Goal: Transaction & Acquisition: Purchase product/service

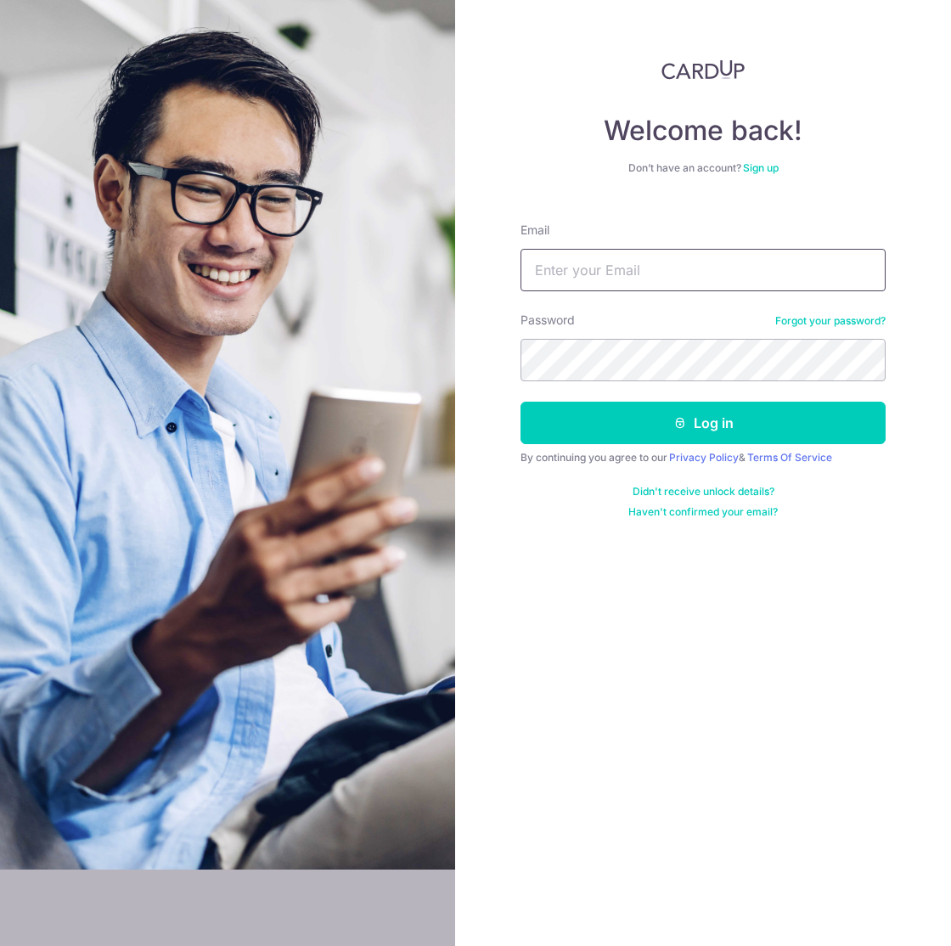
type input "finance@cosmo.com.sg"
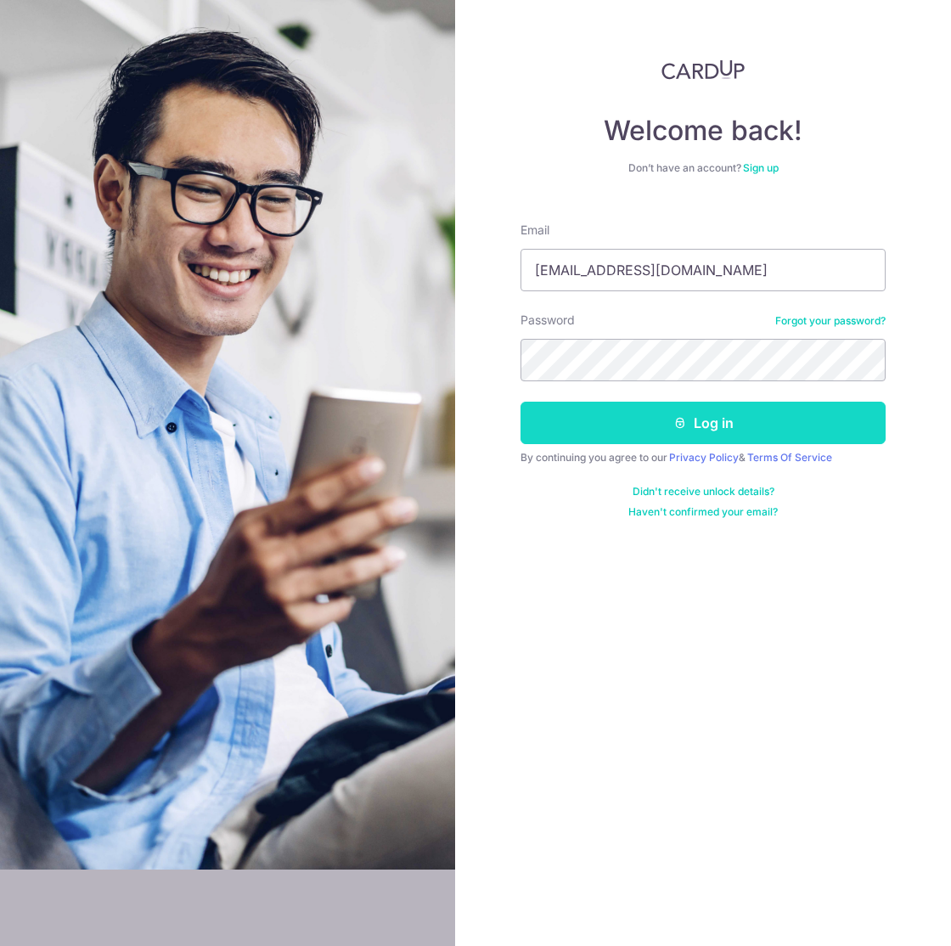
click at [708, 421] on button "Log in" at bounding box center [702, 422] width 365 height 42
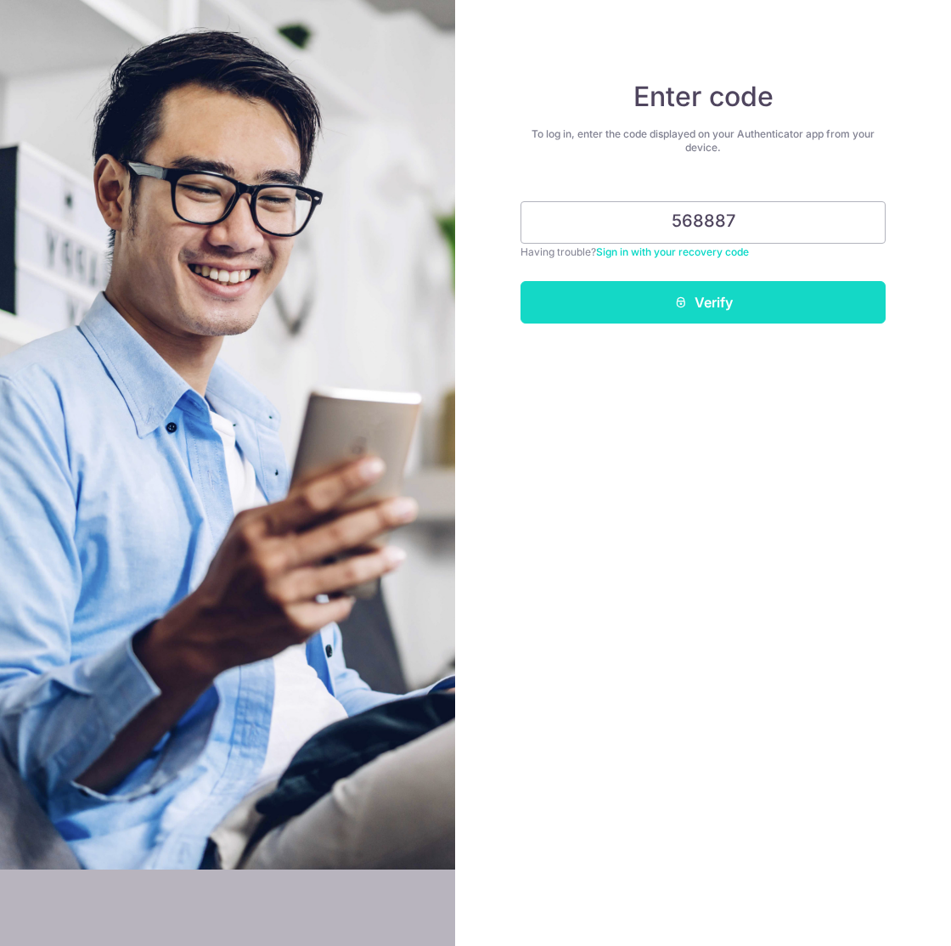
type input "568887"
click at [813, 306] on button "Verify" at bounding box center [702, 302] width 365 height 42
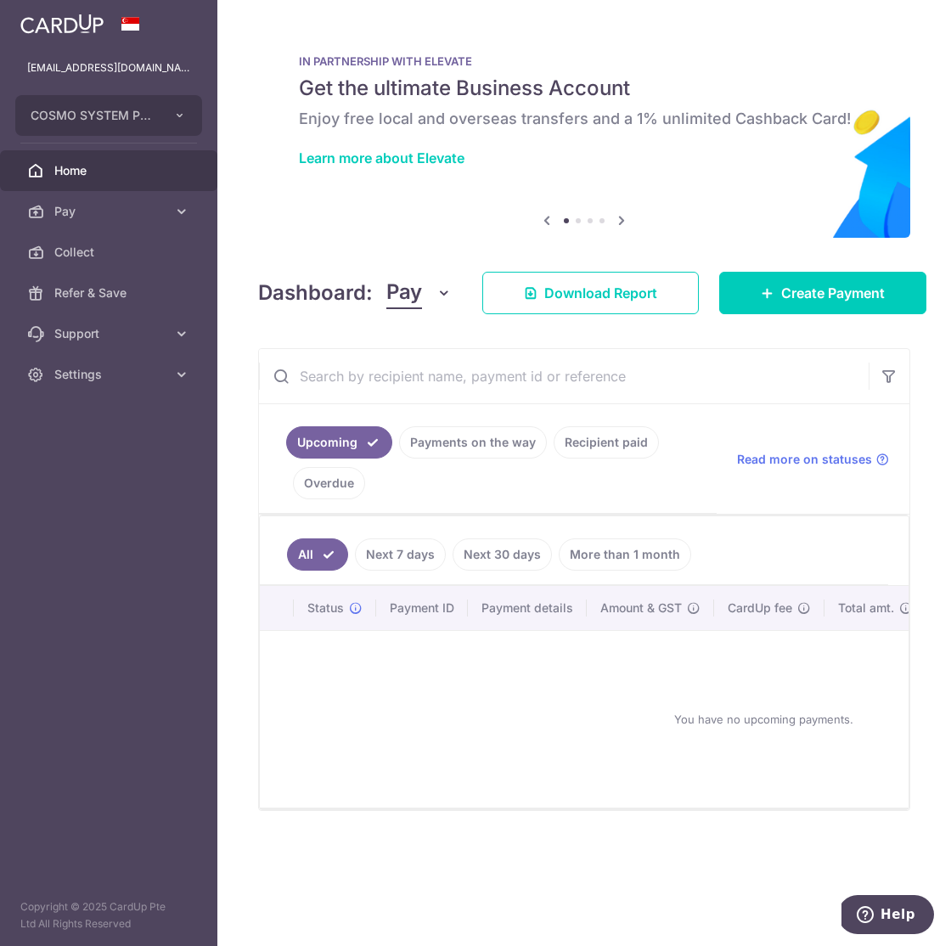
click at [585, 446] on link "Recipient paid" at bounding box center [605, 442] width 105 height 32
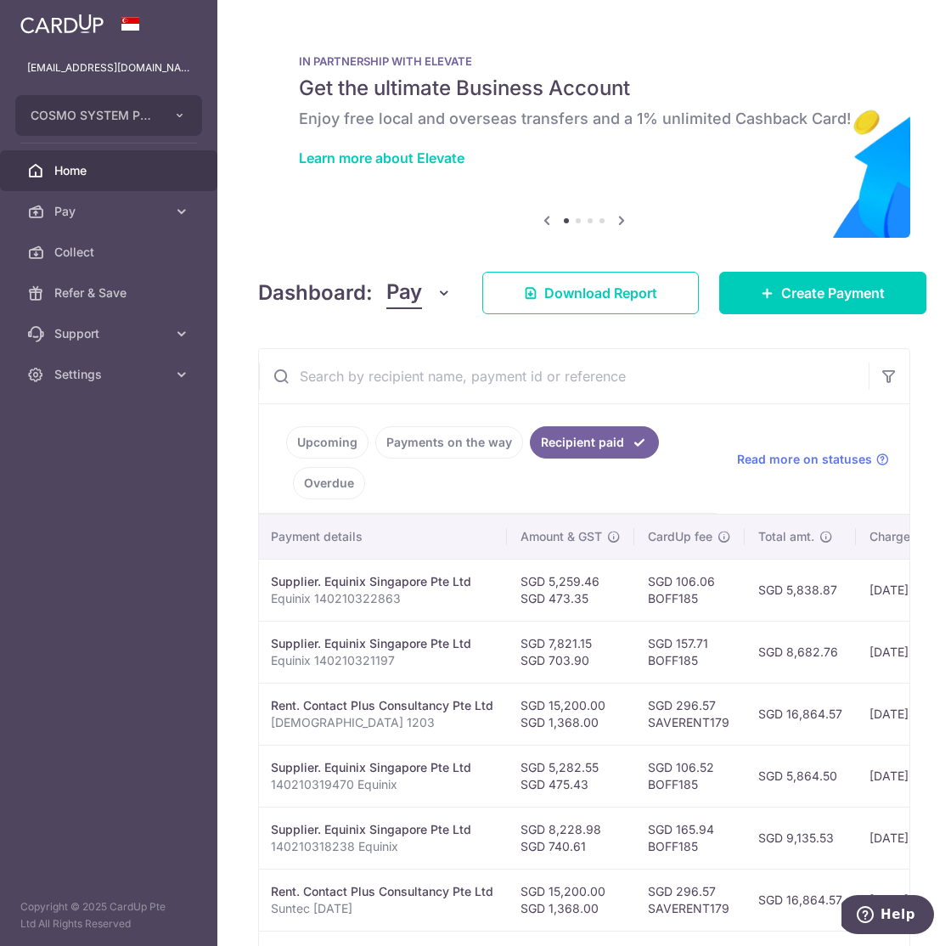
scroll to position [0, 308]
click at [677, 597] on td "SGD 106.06 BOFF185" at bounding box center [686, 589] width 110 height 62
click at [659, 598] on td "SGD 106.06 BOFF185" at bounding box center [686, 589] width 110 height 62
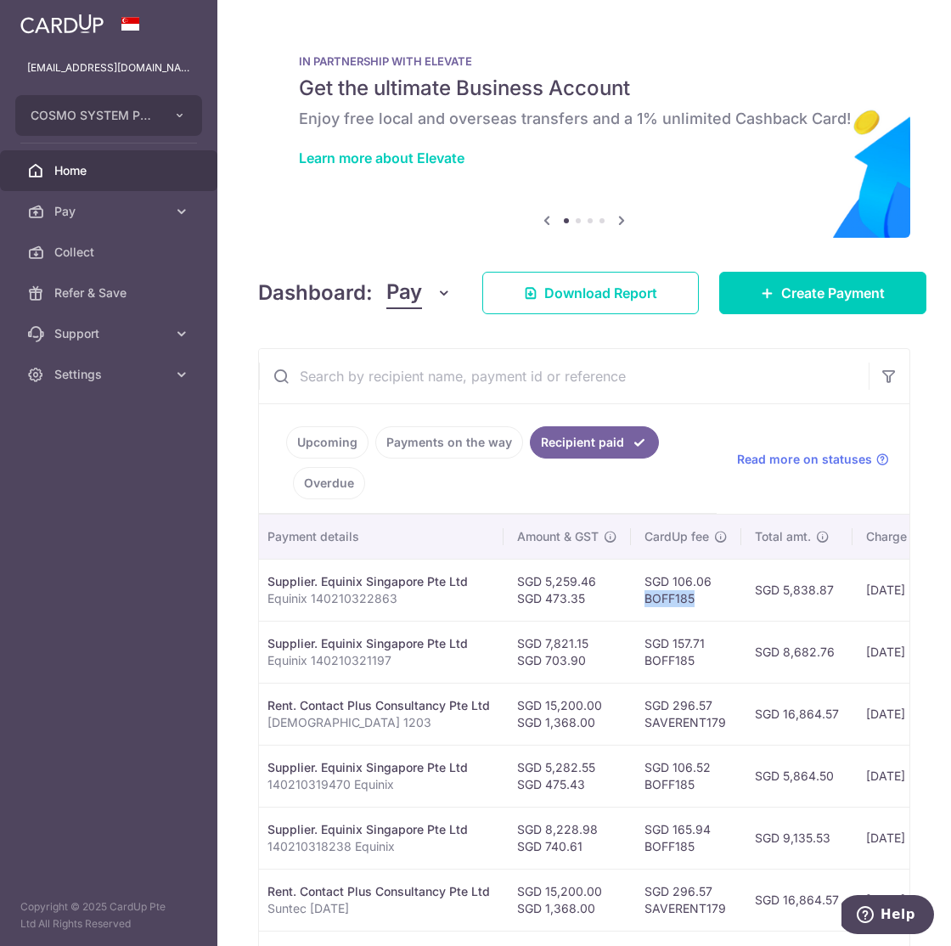
copy td "BOFF185"
click at [766, 202] on img at bounding box center [584, 132] width 652 height 210
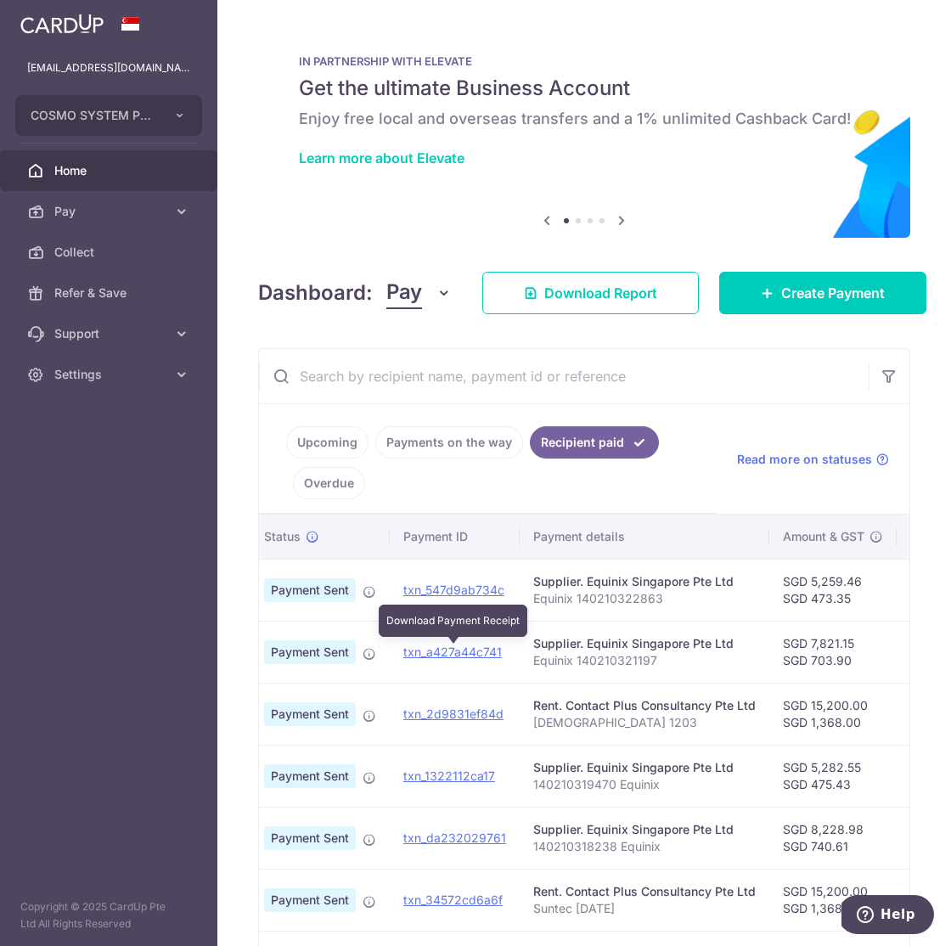
scroll to position [0, 16]
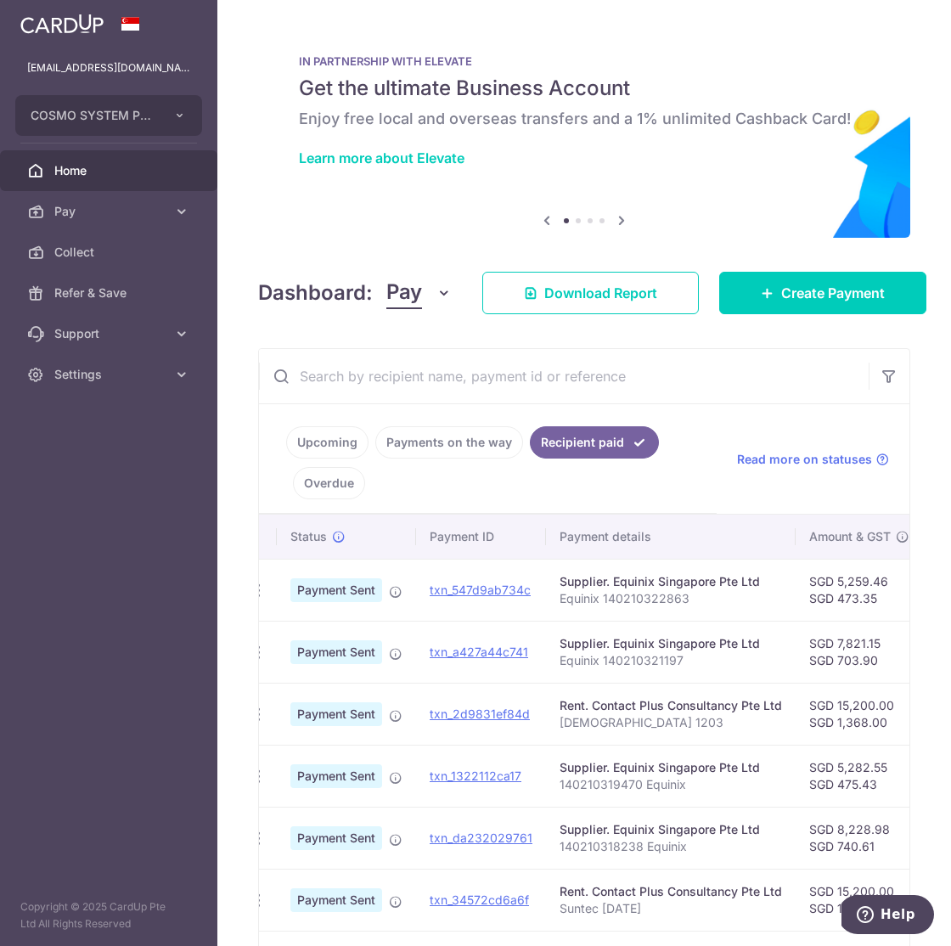
click at [651, 724] on p "Suntec 1203" at bounding box center [670, 722] width 222 height 17
click at [146, 210] on span "Pay" at bounding box center [110, 211] width 112 height 17
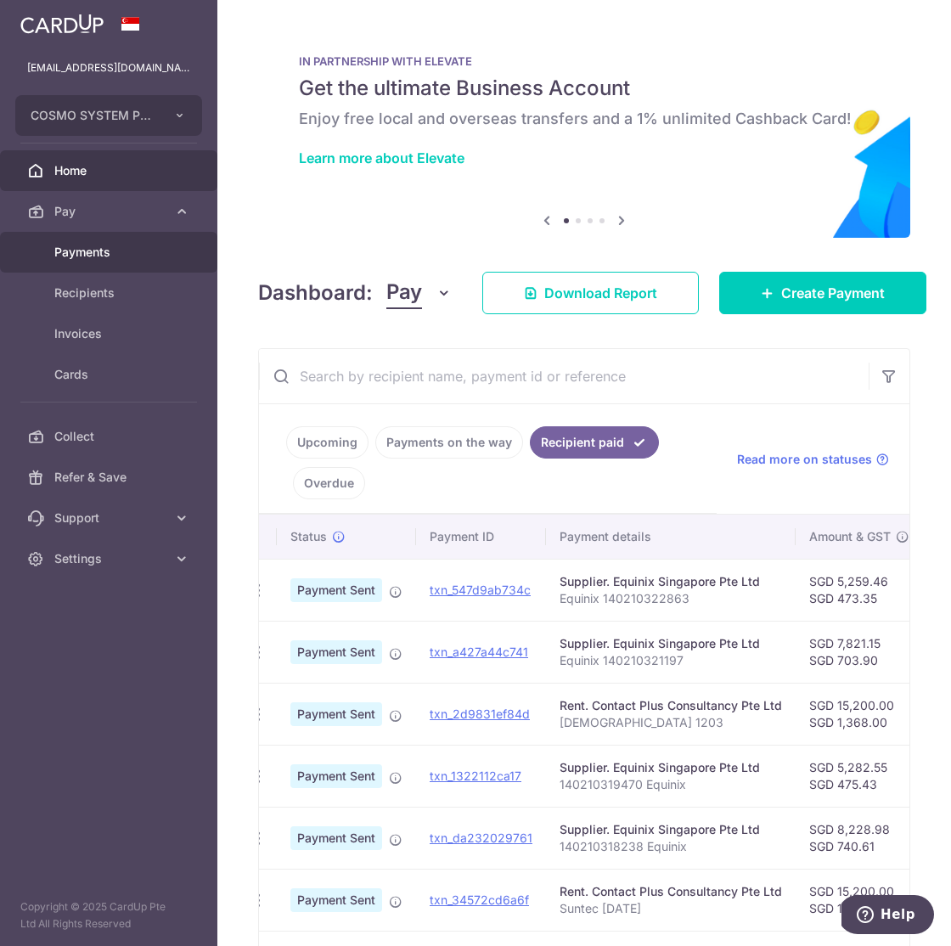
click at [131, 248] on span "Payments" at bounding box center [110, 252] width 112 height 17
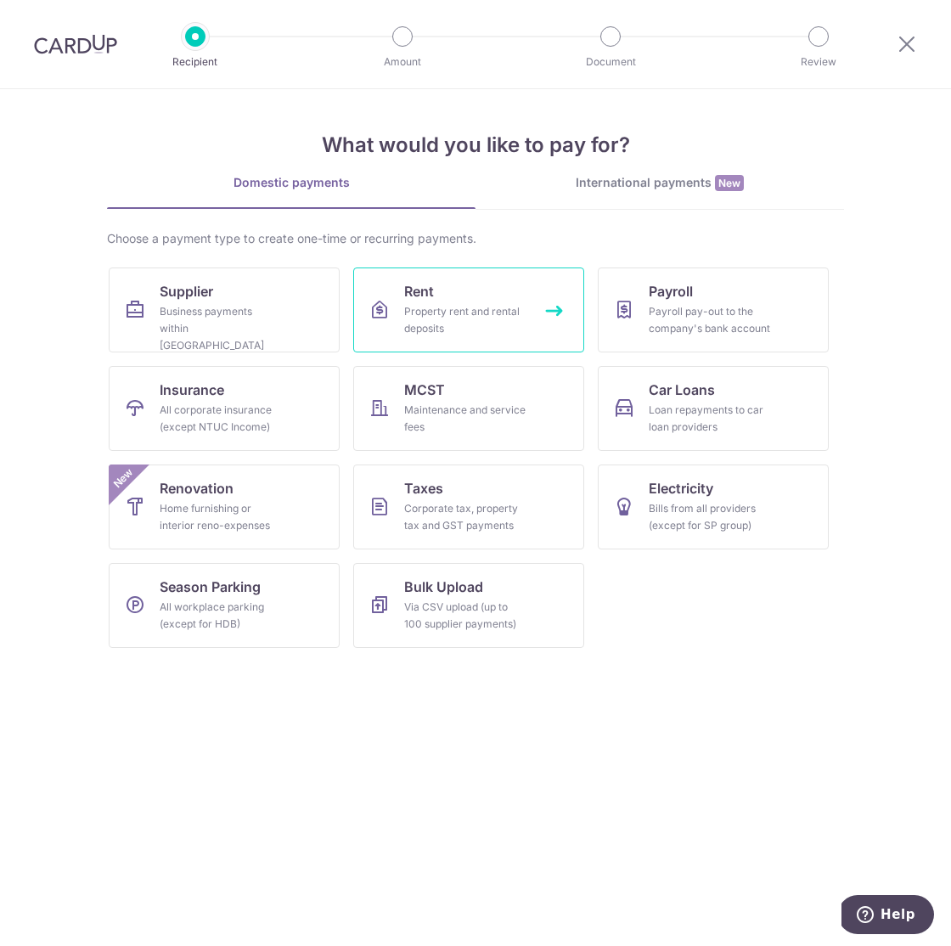
click at [474, 305] on div "Property rent and rental deposits" at bounding box center [465, 320] width 122 height 34
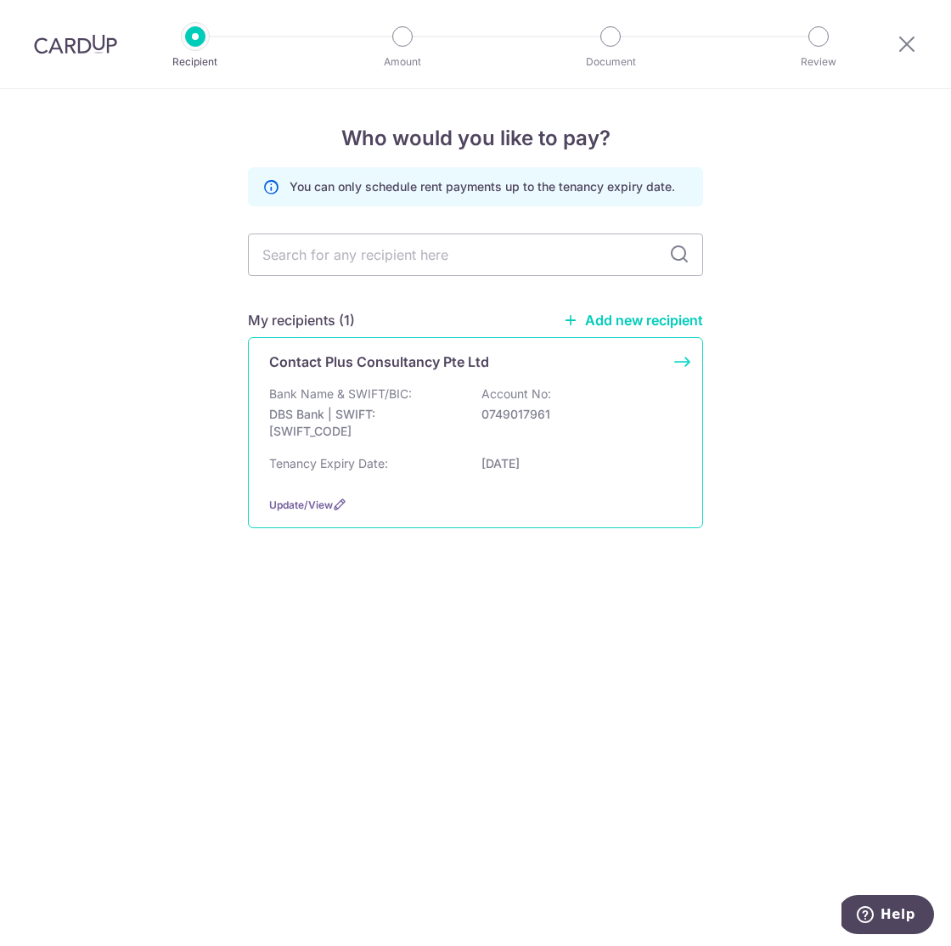
click at [688, 357] on div "Contact Plus Consultancy Pte Ltd Bank Name & SWIFT/BIC: DBS Bank | SWIFT: [SWIF…" at bounding box center [475, 432] width 455 height 191
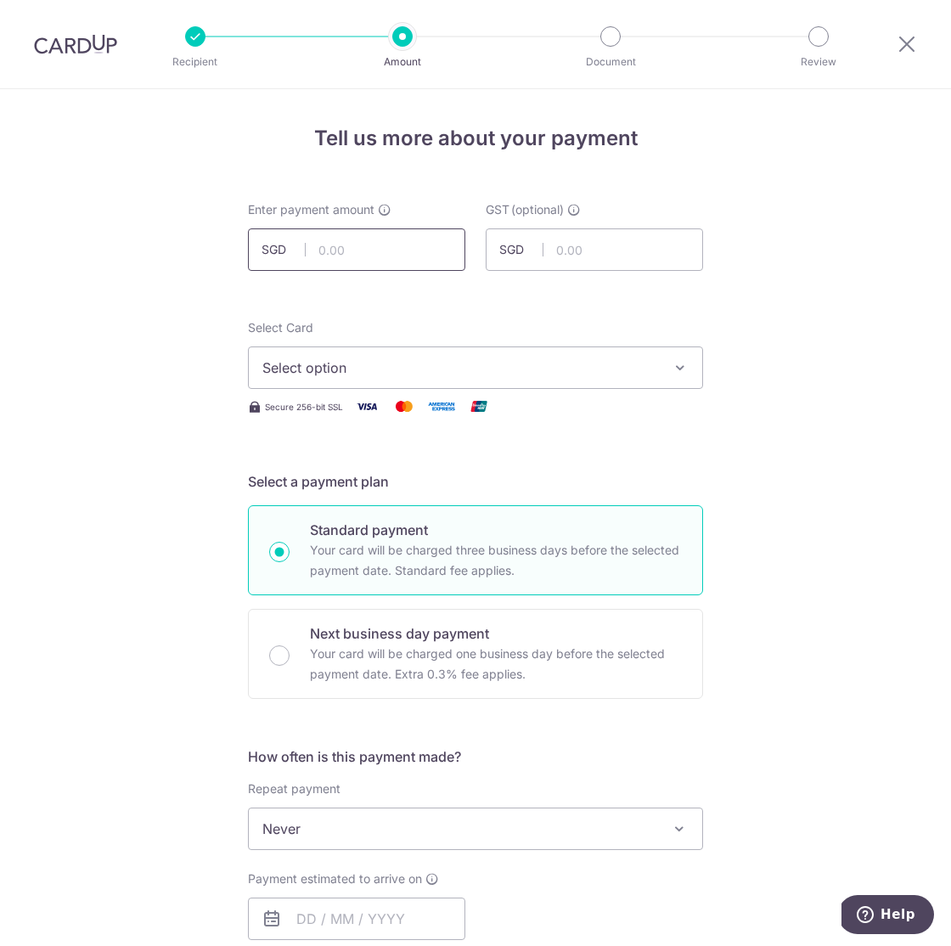
click at [379, 240] on input "text" at bounding box center [356, 249] width 217 height 42
click at [370, 248] on input "text" at bounding box center [356, 249] width 217 height 42
drag, startPoint x: 377, startPoint y: 243, endPoint x: 296, endPoint y: 242, distance: 80.6
click at [296, 242] on div "SGD 15137.92" at bounding box center [356, 249] width 217 height 42
type input "1"
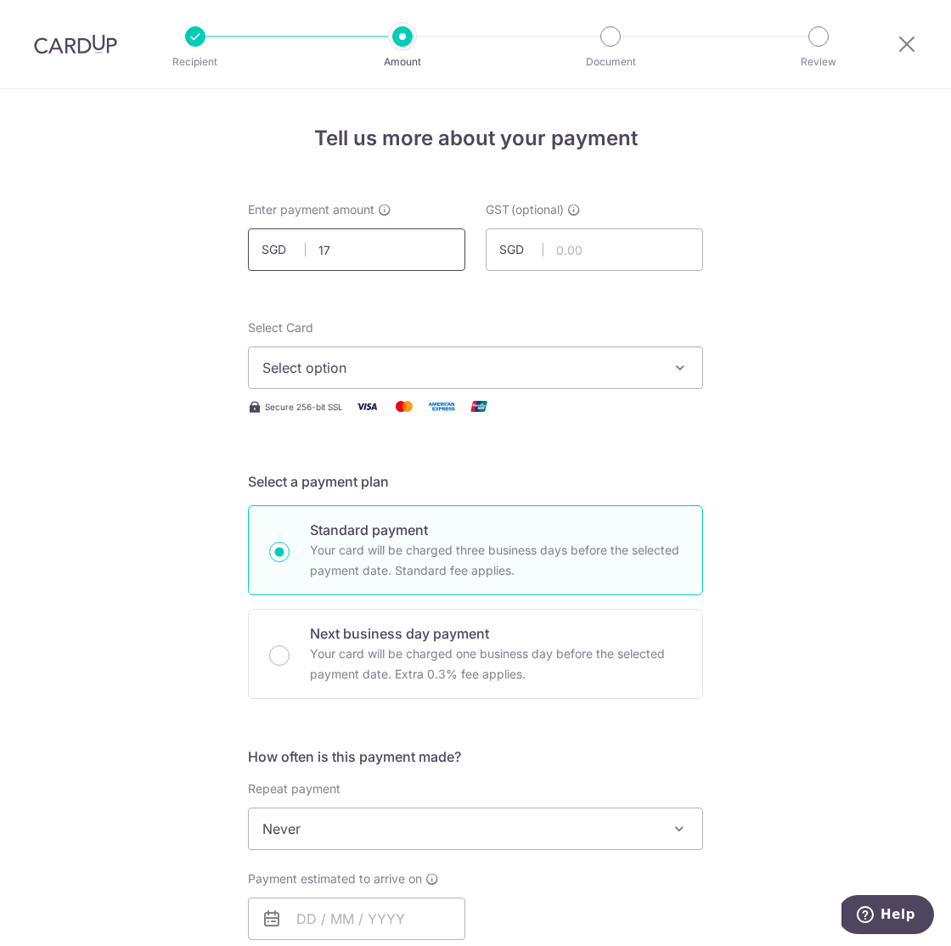
type input "1"
click at [631, 252] on input "text" at bounding box center [593, 249] width 217 height 42
click at [871, 393] on div "Tell us more about your payment Enter payment amount SGD GST (optional) SGD Sel…" at bounding box center [475, 913] width 951 height 1649
click at [377, 257] on input "text" at bounding box center [356, 249] width 217 height 42
click at [357, 253] on input "15137.92" at bounding box center [356, 249] width 217 height 42
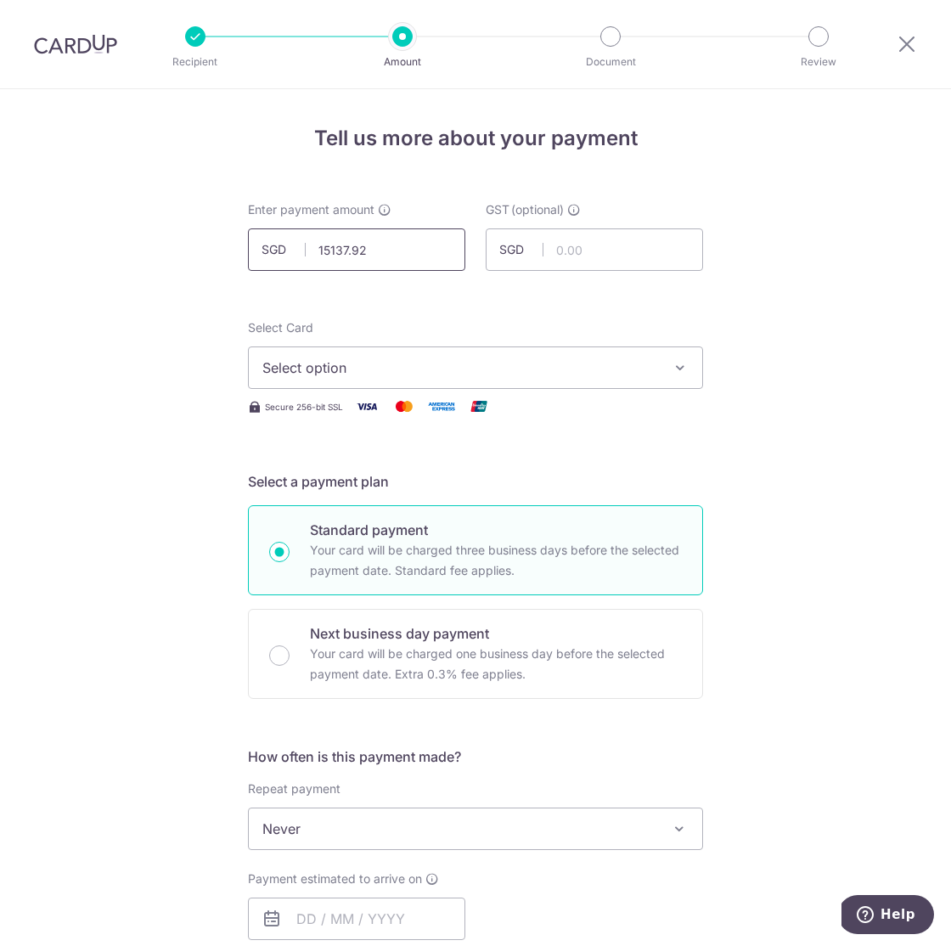
click at [357, 253] on input "15137.92" at bounding box center [356, 249] width 217 height 42
type input "15,200.00"
click at [139, 372] on div "Tell us more about your payment Enter payment amount SGD 15,200.00 15200.00 GST…" at bounding box center [475, 913] width 951 height 1649
click at [609, 243] on input "text" at bounding box center [593, 249] width 217 height 42
type input "1,368.00"
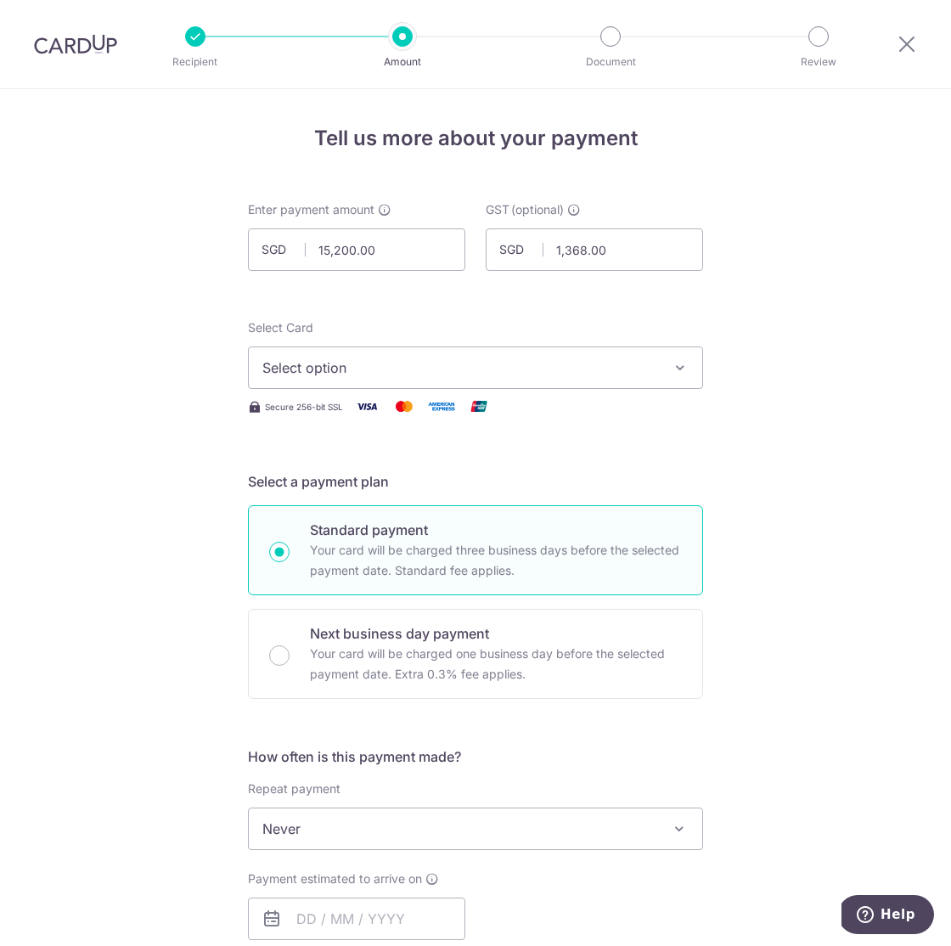
click at [825, 359] on div "Tell us more about your payment Enter payment amount SGD 15,200.00 15200.00 GST…" at bounding box center [475, 913] width 951 height 1649
click at [566, 365] on span "Select option" at bounding box center [460, 367] width 396 height 20
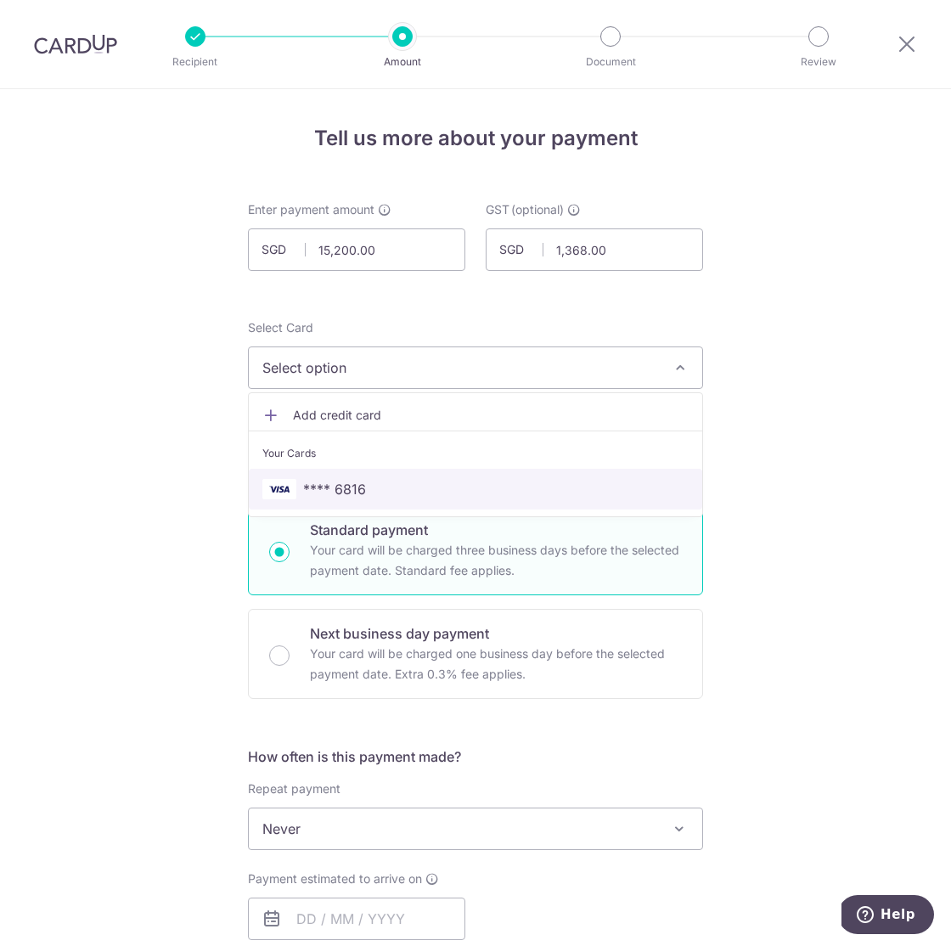
click at [442, 492] on span "**** 6816" at bounding box center [475, 489] width 426 height 20
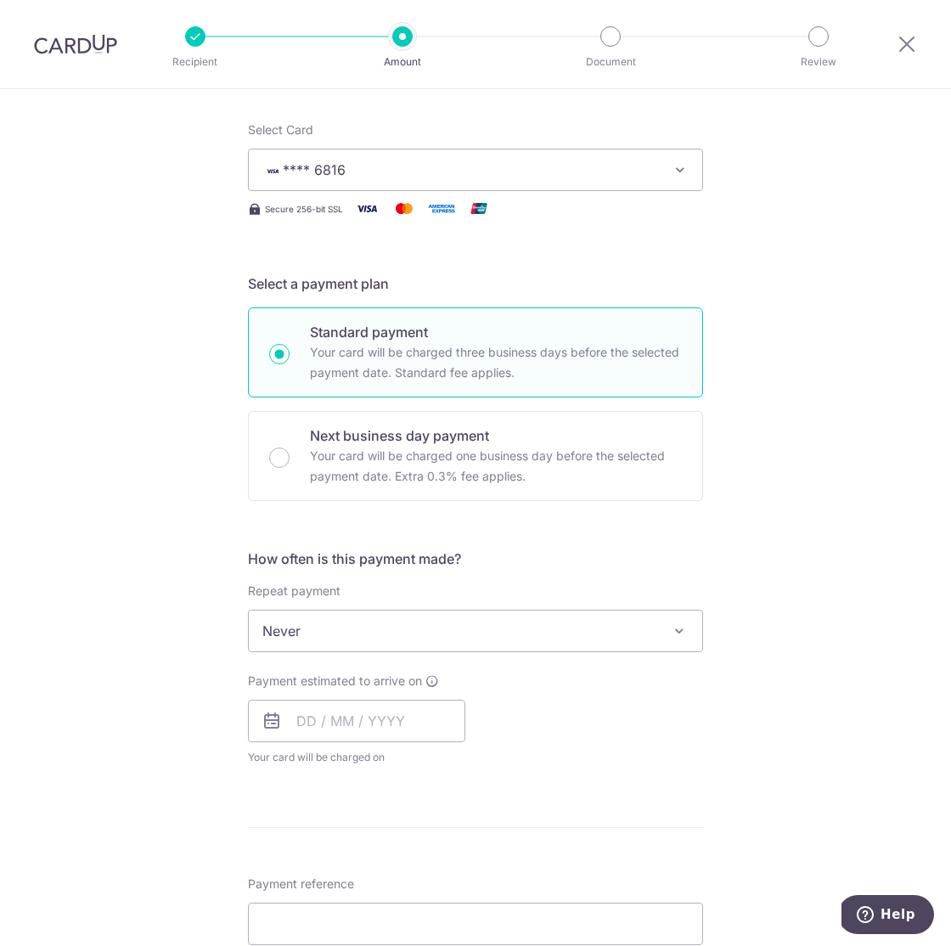
scroll to position [248, 0]
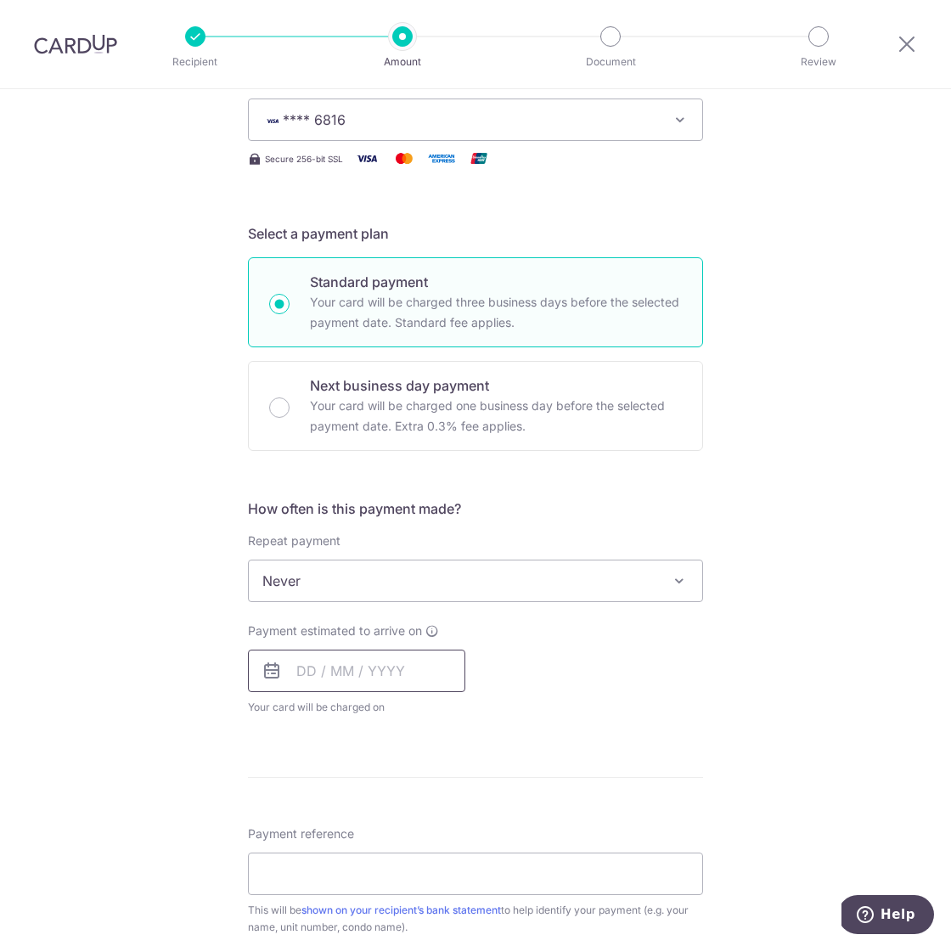
click at [343, 671] on input "text" at bounding box center [356, 670] width 217 height 42
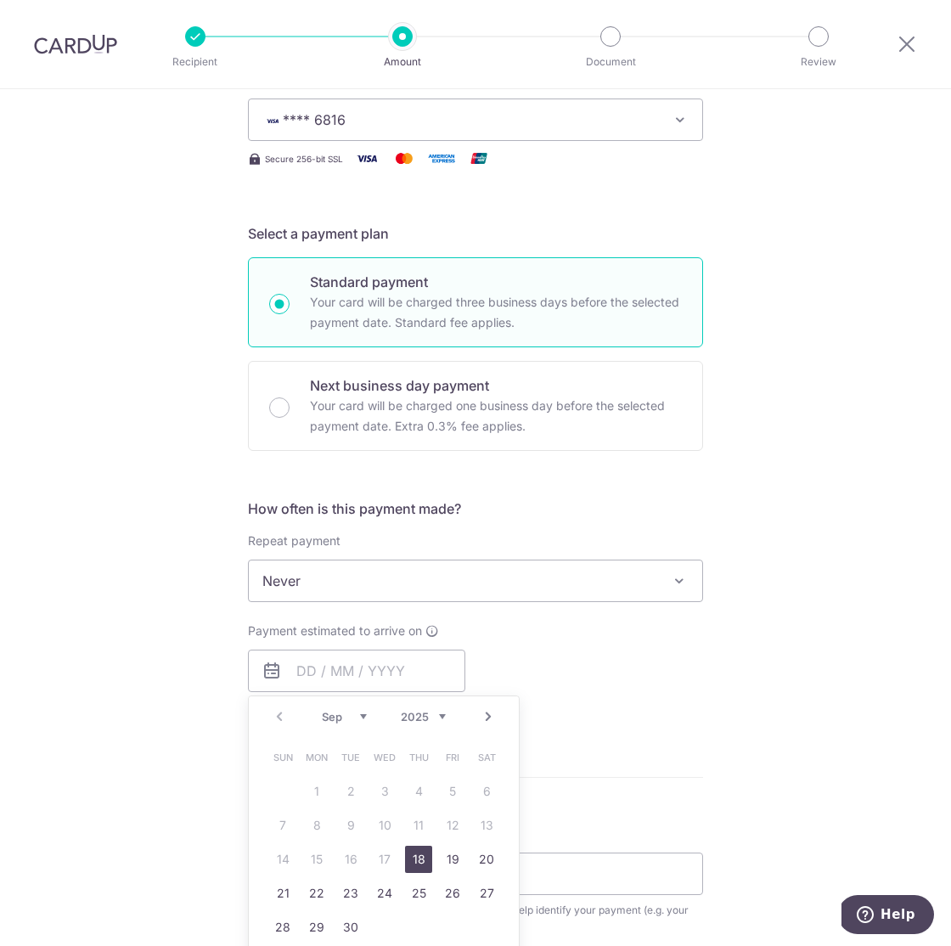
click at [422, 867] on link "18" at bounding box center [418, 858] width 27 height 27
type input "[DATE]"
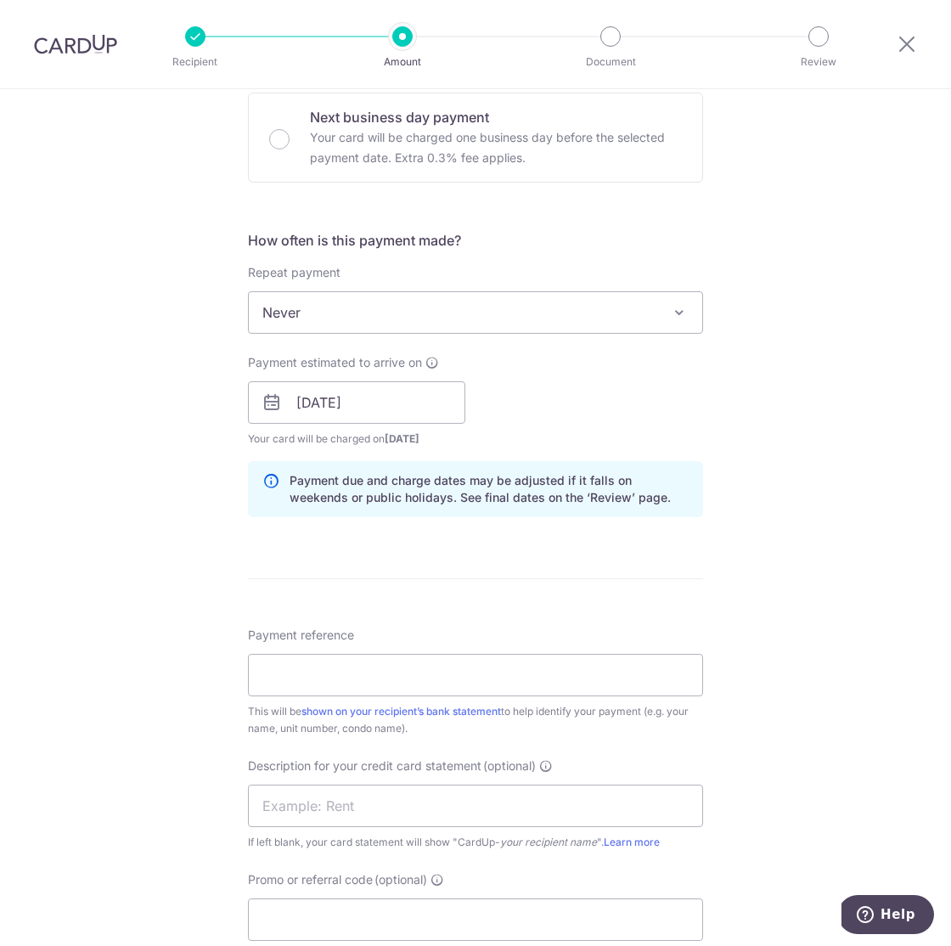
scroll to position [643, 0]
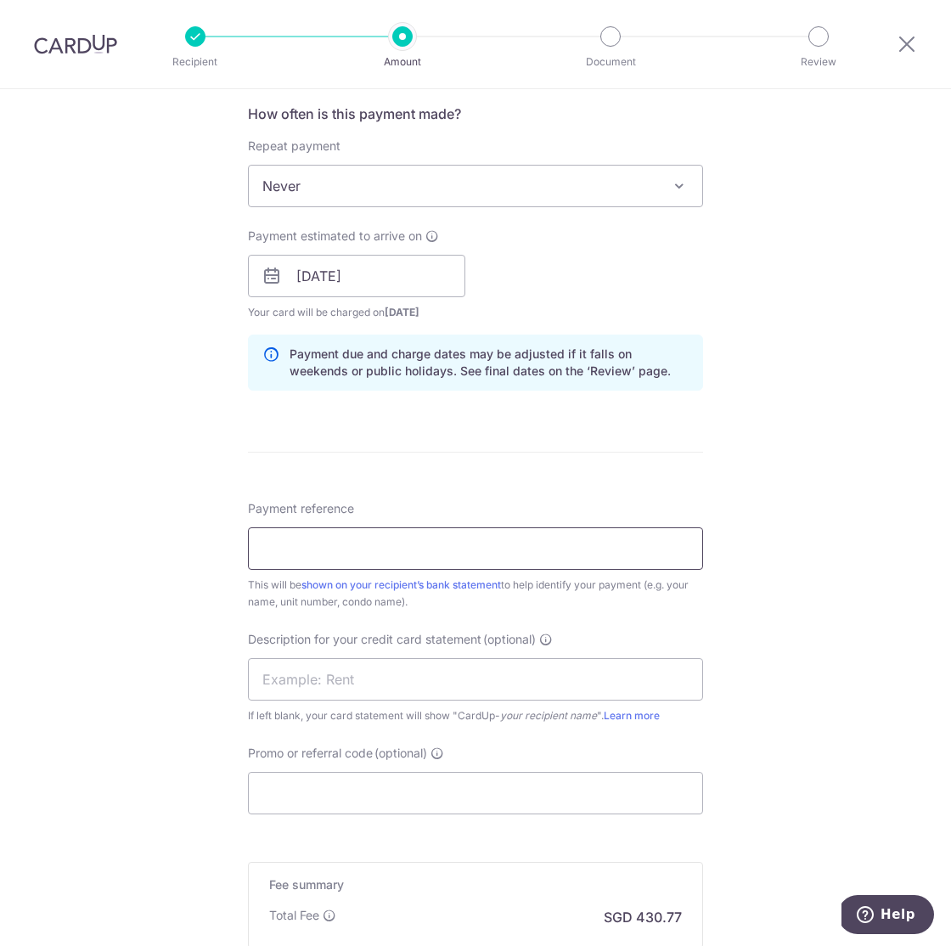
click at [329, 557] on input "Payment reference" at bounding box center [475, 548] width 455 height 42
type input "202509 Suntec 1203"
click at [390, 688] on input "text" at bounding box center [475, 679] width 455 height 42
paste input "BOFF185"
type input "BOFF185"
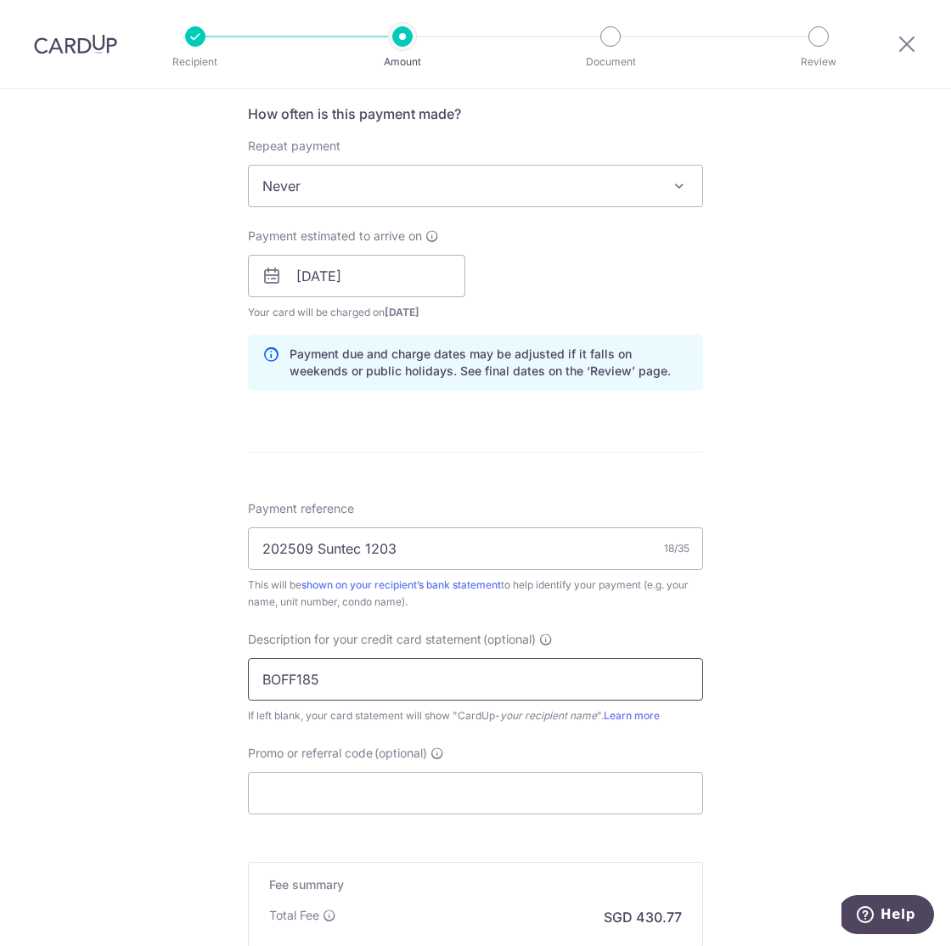
drag, startPoint x: 362, startPoint y: 677, endPoint x: 151, endPoint y: 677, distance: 210.5
click at [151, 677] on div "Tell us more about your payment Enter payment amount SGD 15,200.00 15200.00 GST…" at bounding box center [475, 306] width 951 height 1719
type input "202509 1203"
click at [414, 794] on input "Promo or referral code (optional)" at bounding box center [475, 793] width 455 height 42
paste input "BOFF185"
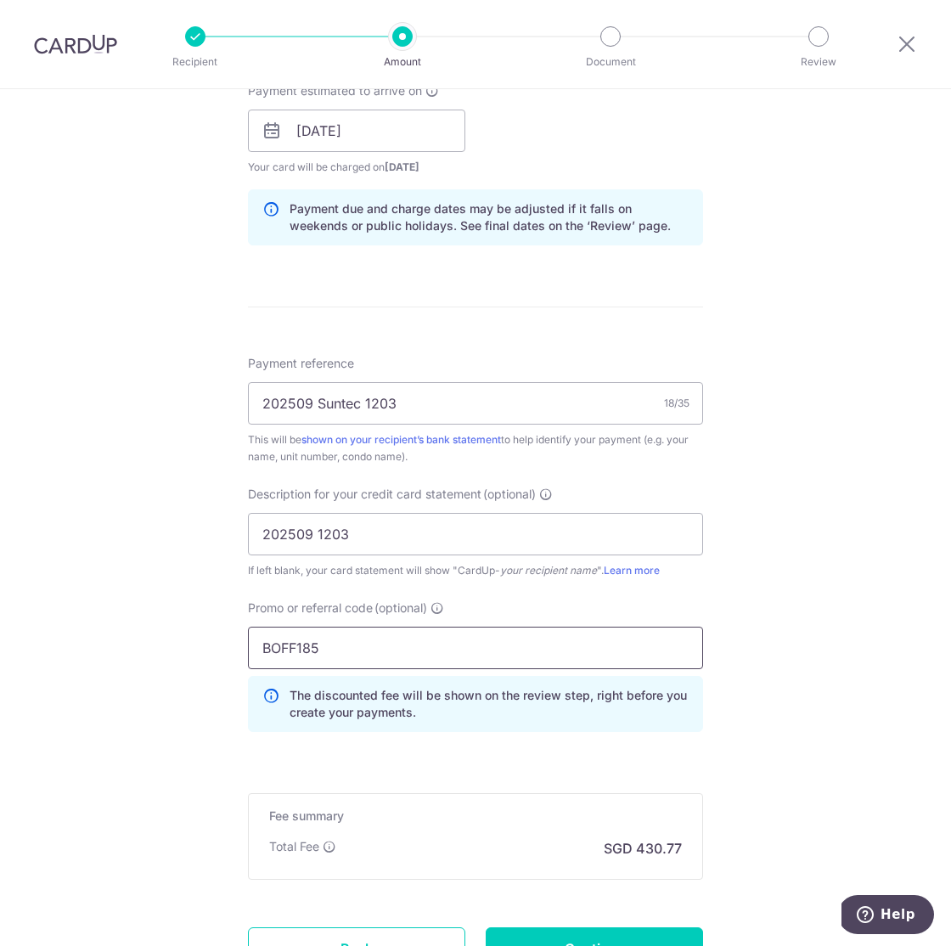
scroll to position [862, 0]
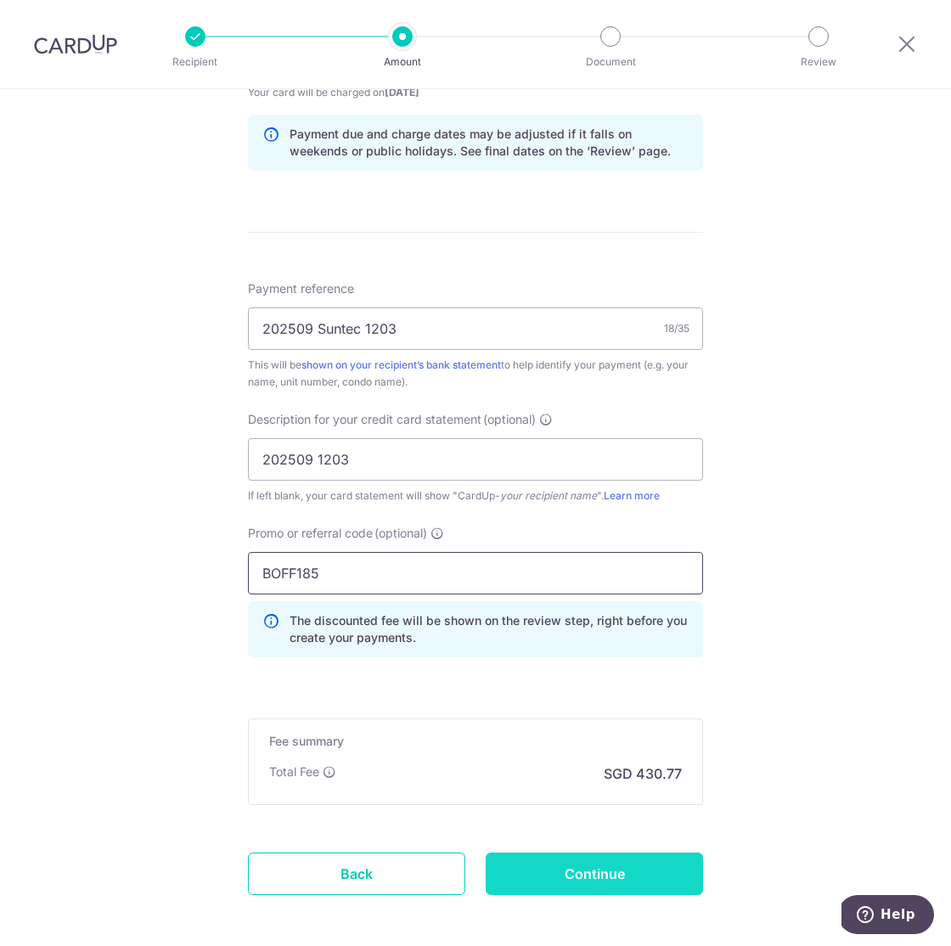
type input "BOFF185"
click at [647, 875] on input "Continue" at bounding box center [593, 873] width 217 height 42
type input "Create Schedule"
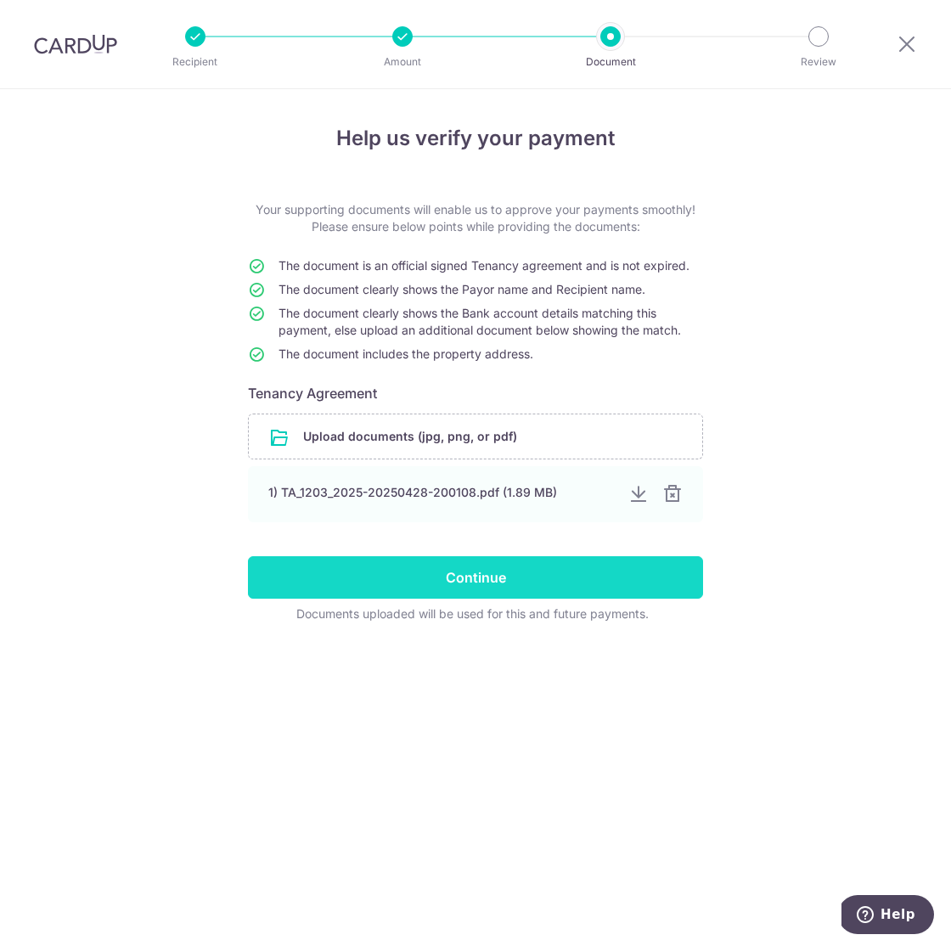
click at [504, 591] on input "Continue" at bounding box center [475, 577] width 455 height 42
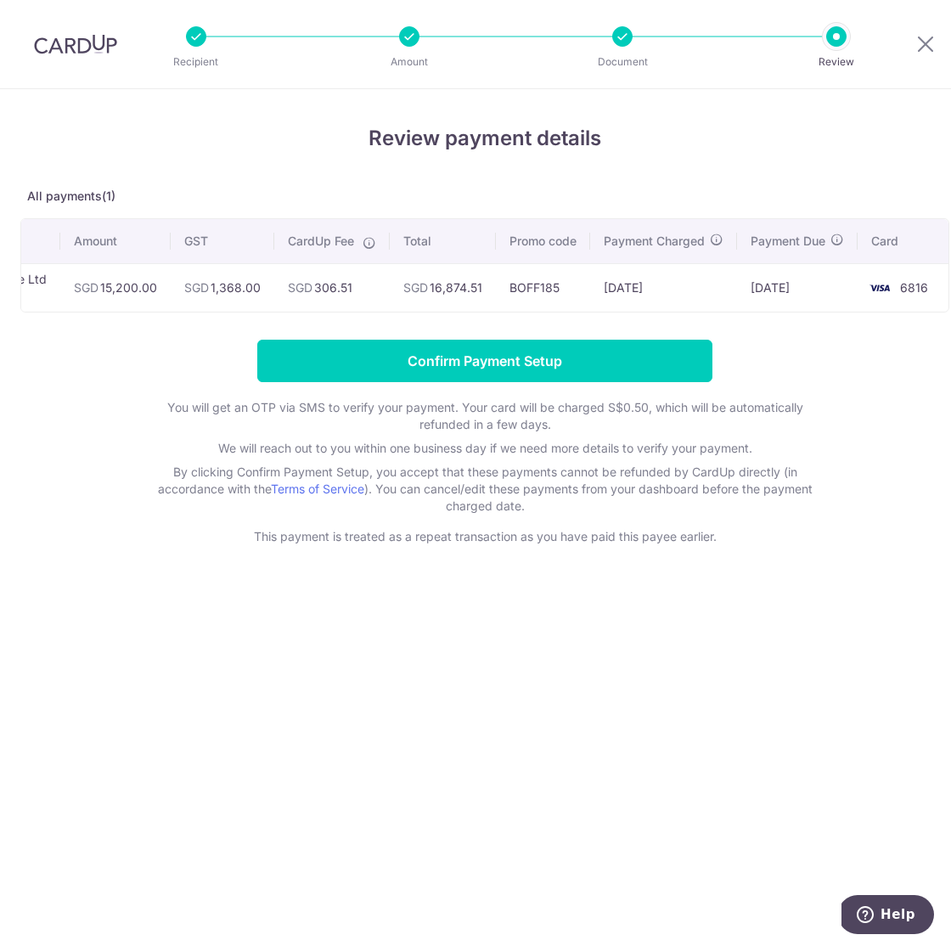
scroll to position [0, 190]
click at [620, 636] on div "Review payment details All payments(1) Recipient Amount GST CardUp Fee Total Pr…" at bounding box center [484, 517] width 969 height 856
click at [250, 96] on div "Review payment details All payments(1) Recipient Amount GST CardUp Fee Total Pr…" at bounding box center [484, 517] width 969 height 856
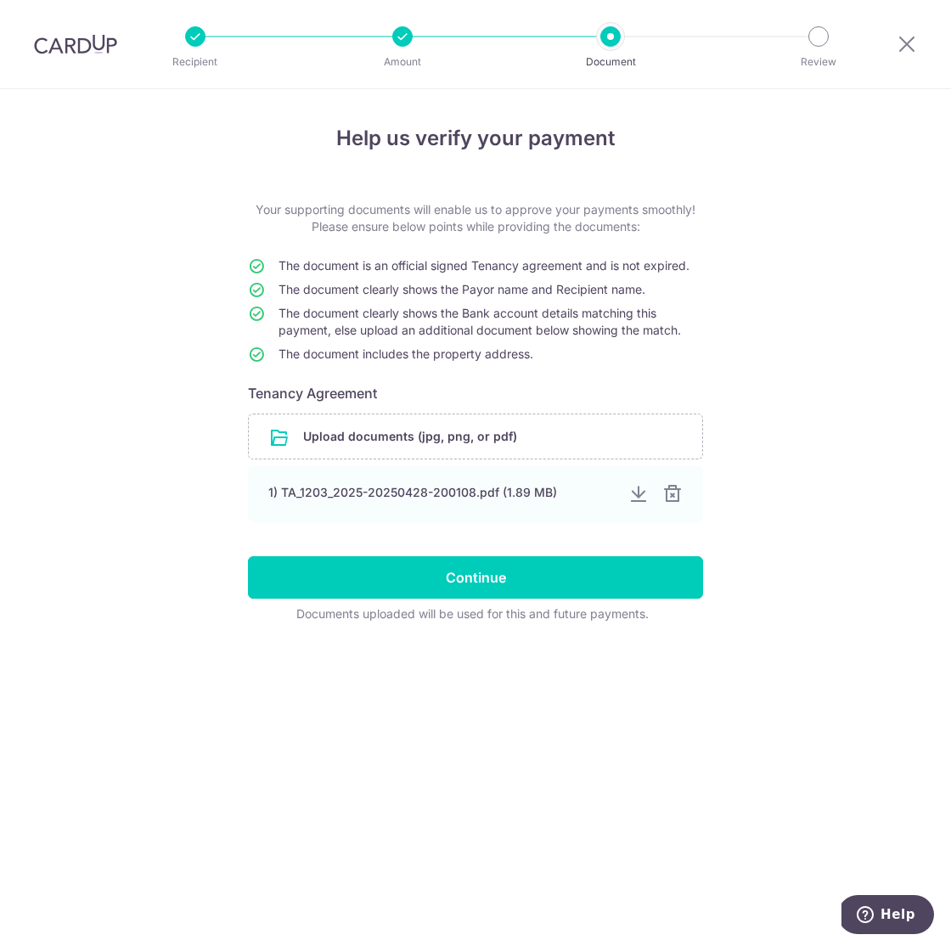
click at [64, 38] on img at bounding box center [75, 44] width 83 height 20
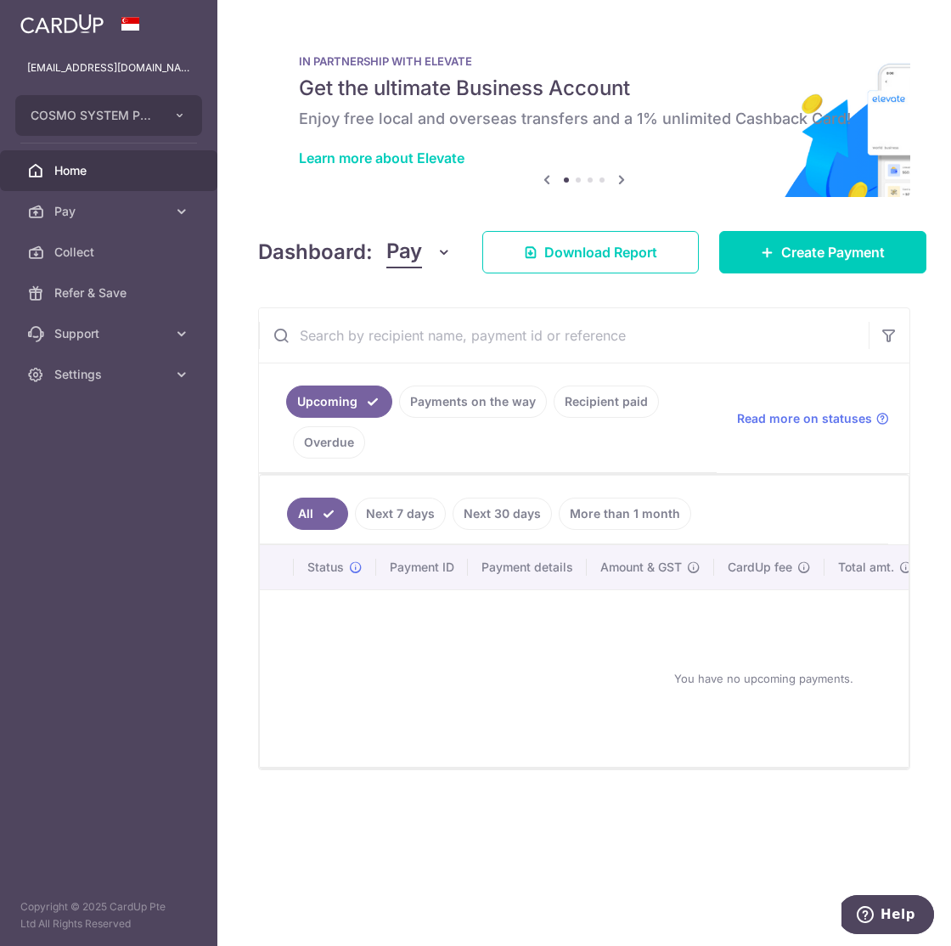
click at [627, 403] on link "Recipient paid" at bounding box center [605, 401] width 105 height 32
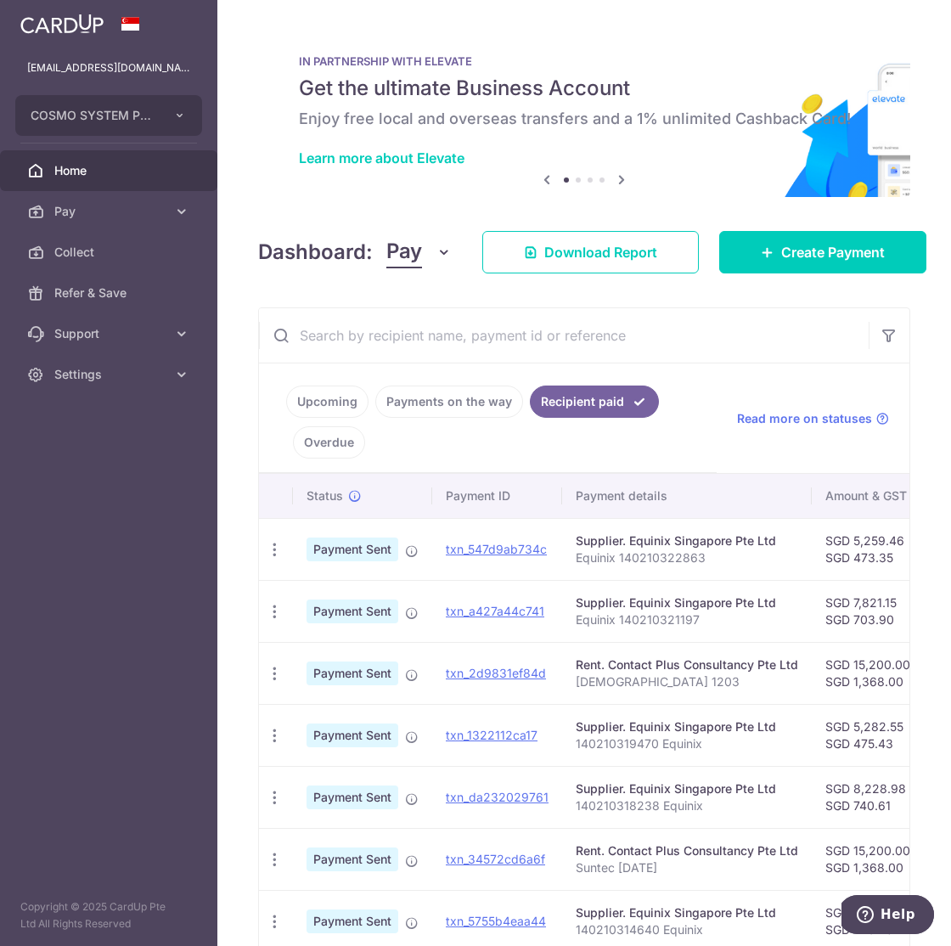
click at [349, 672] on span "Payment Sent" at bounding box center [352, 673] width 92 height 24
click at [497, 662] on td "txn_2d9831ef84d" at bounding box center [497, 673] width 130 height 62
click at [486, 671] on link "txn_2d9831ef84d" at bounding box center [496, 672] width 100 height 14
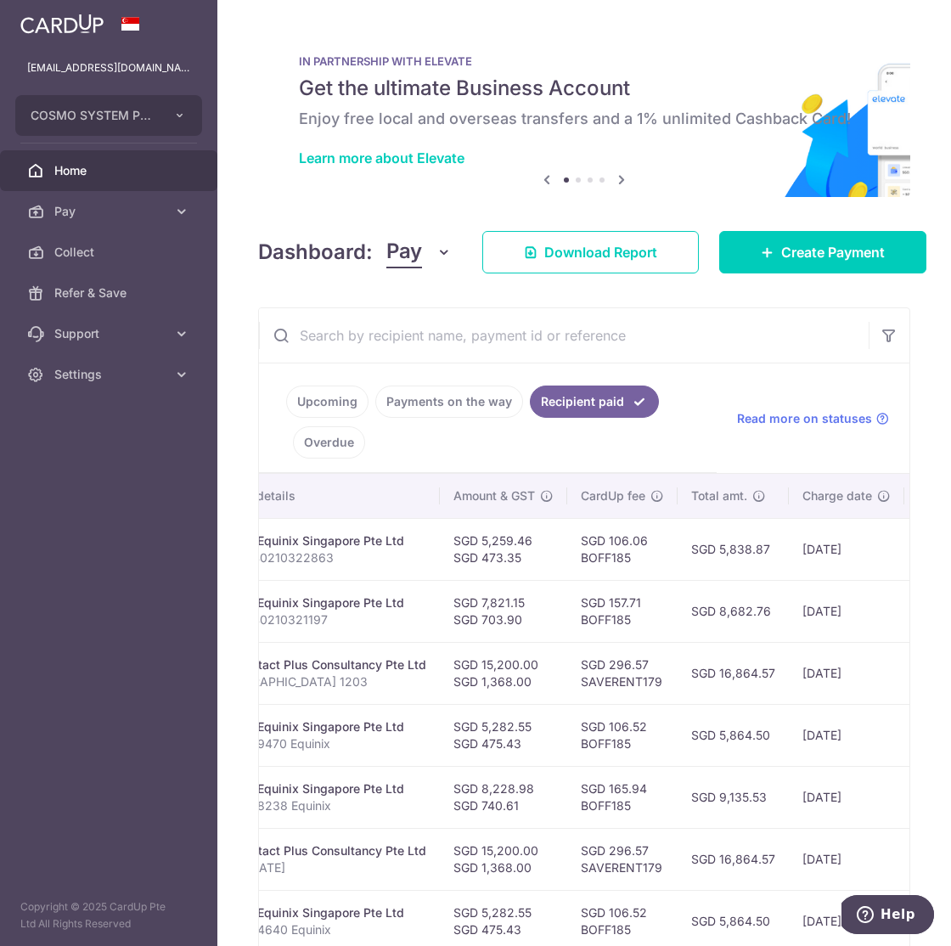
scroll to position [0, 345]
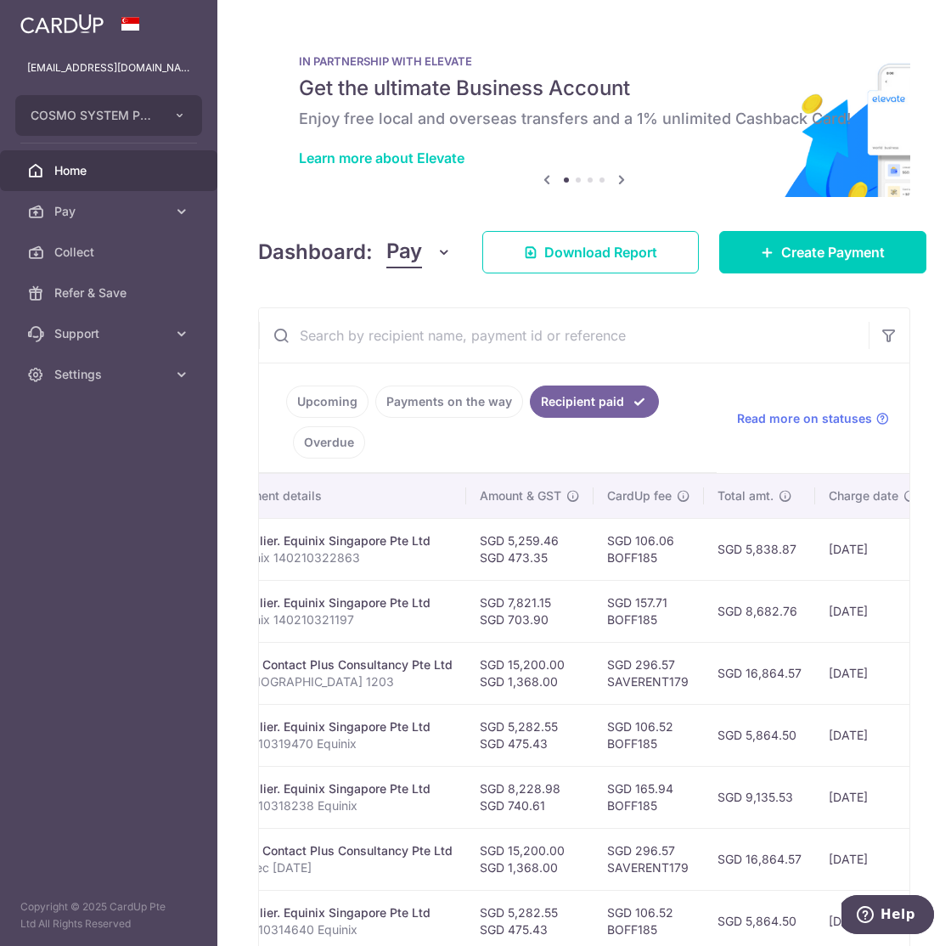
click at [655, 677] on td "SGD 296.57 SAVERENT179" at bounding box center [648, 673] width 110 height 62
copy td "SAVERENT179"
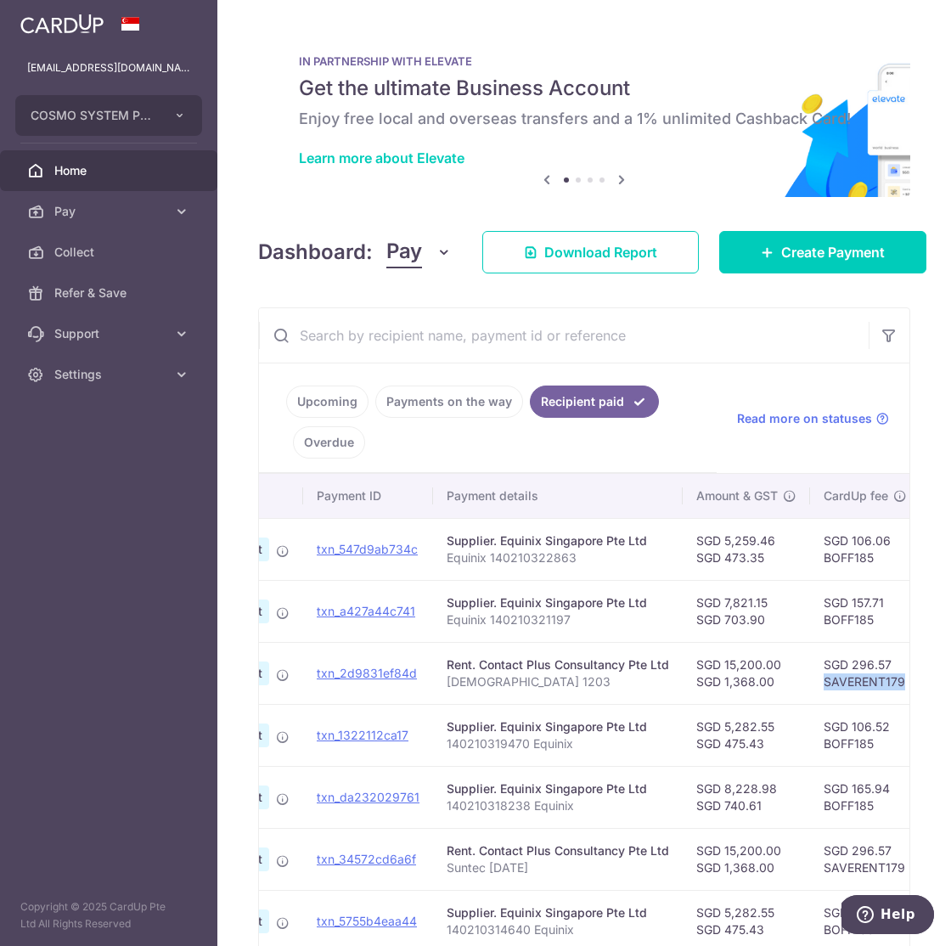
scroll to position [0, 0]
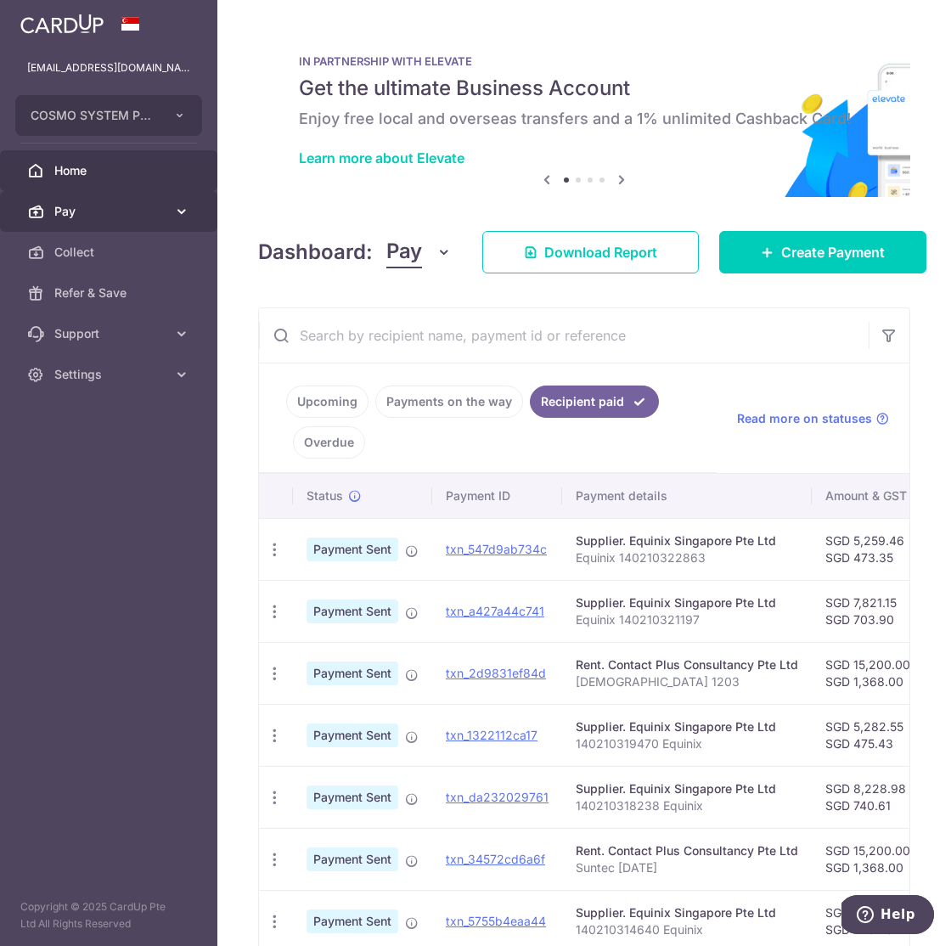
click at [146, 217] on span "Pay" at bounding box center [110, 211] width 112 height 17
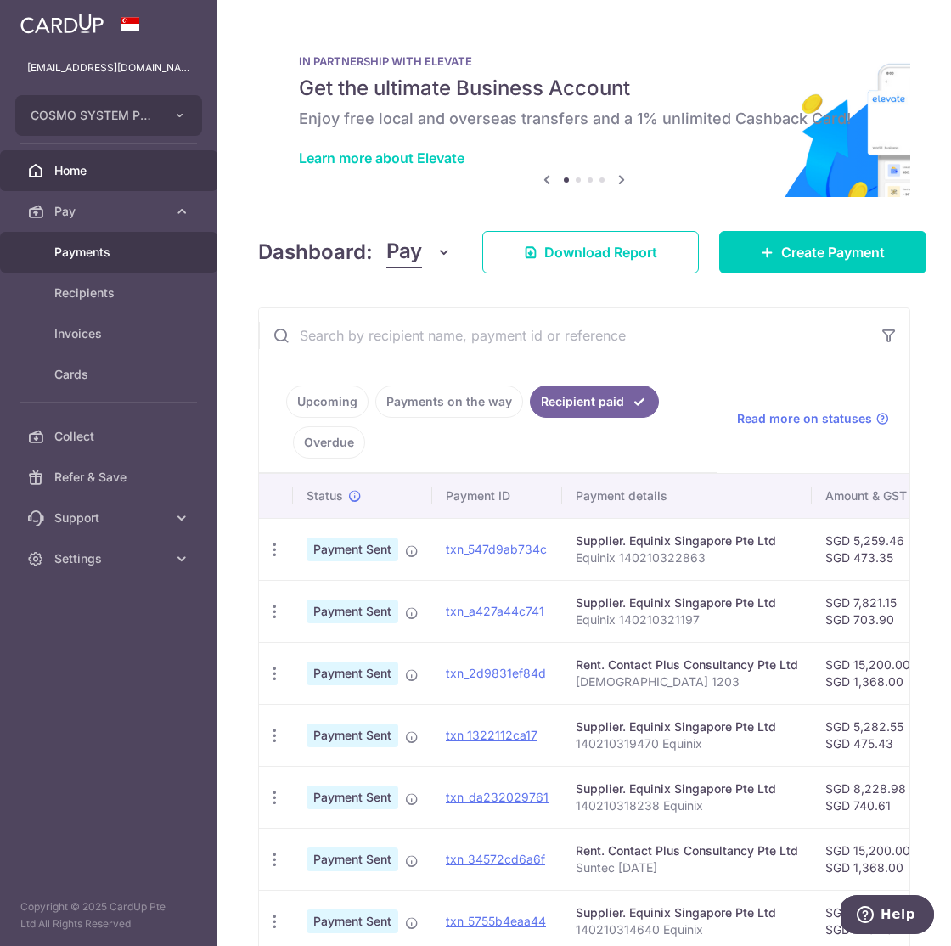
click at [146, 250] on span "Payments" at bounding box center [110, 252] width 112 height 17
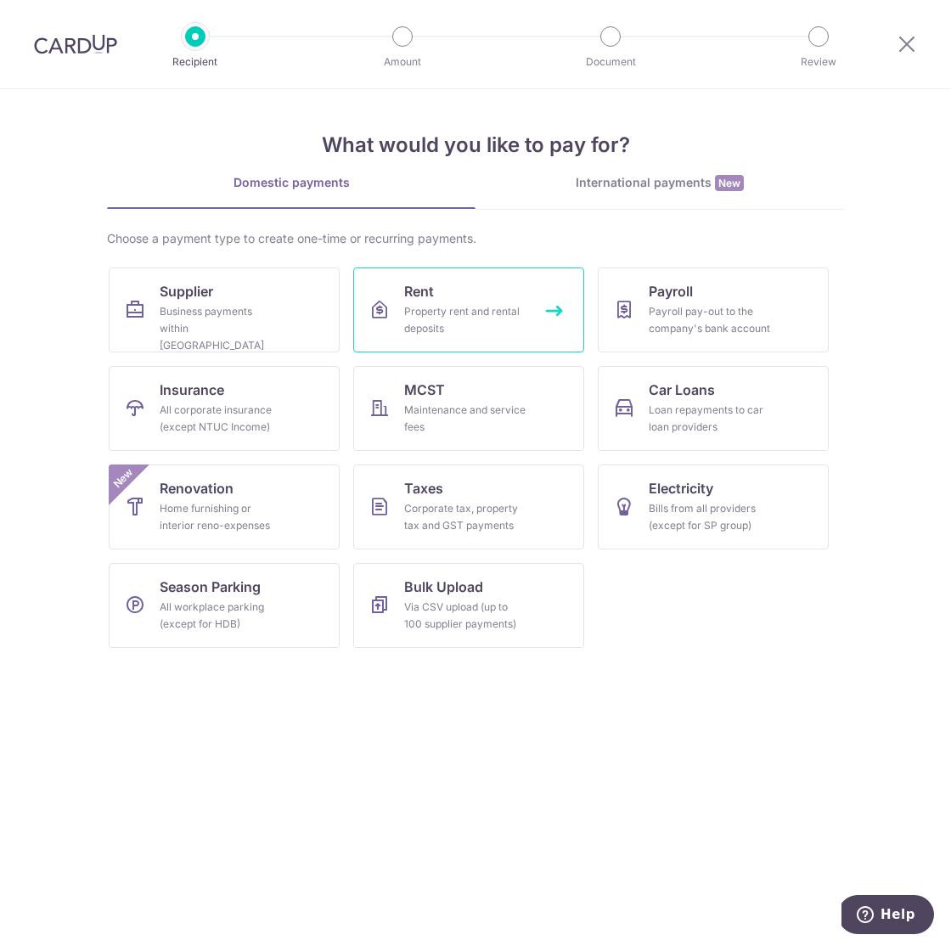
click at [444, 309] on div "Property rent and rental deposits" at bounding box center [465, 320] width 122 height 34
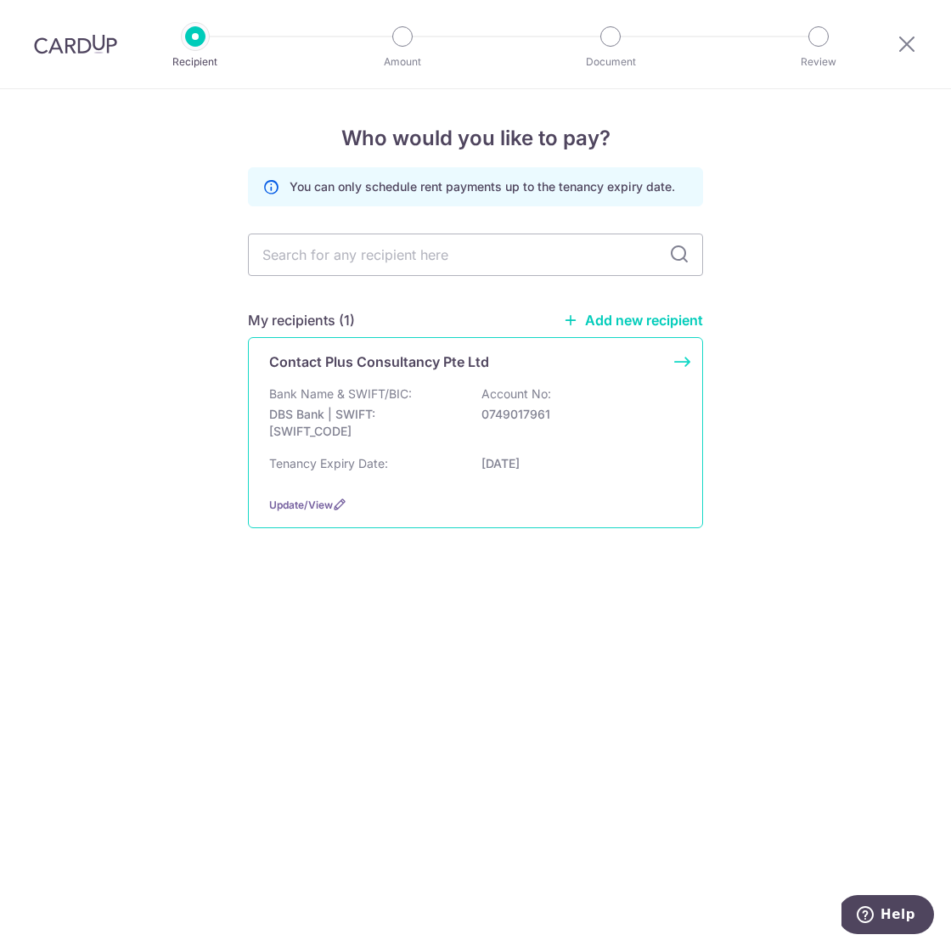
click at [683, 356] on div "Contact Plus Consultancy Pte Ltd Bank Name & SWIFT/BIC: DBS Bank | SWIFT: DBSSS…" at bounding box center [475, 432] width 455 height 191
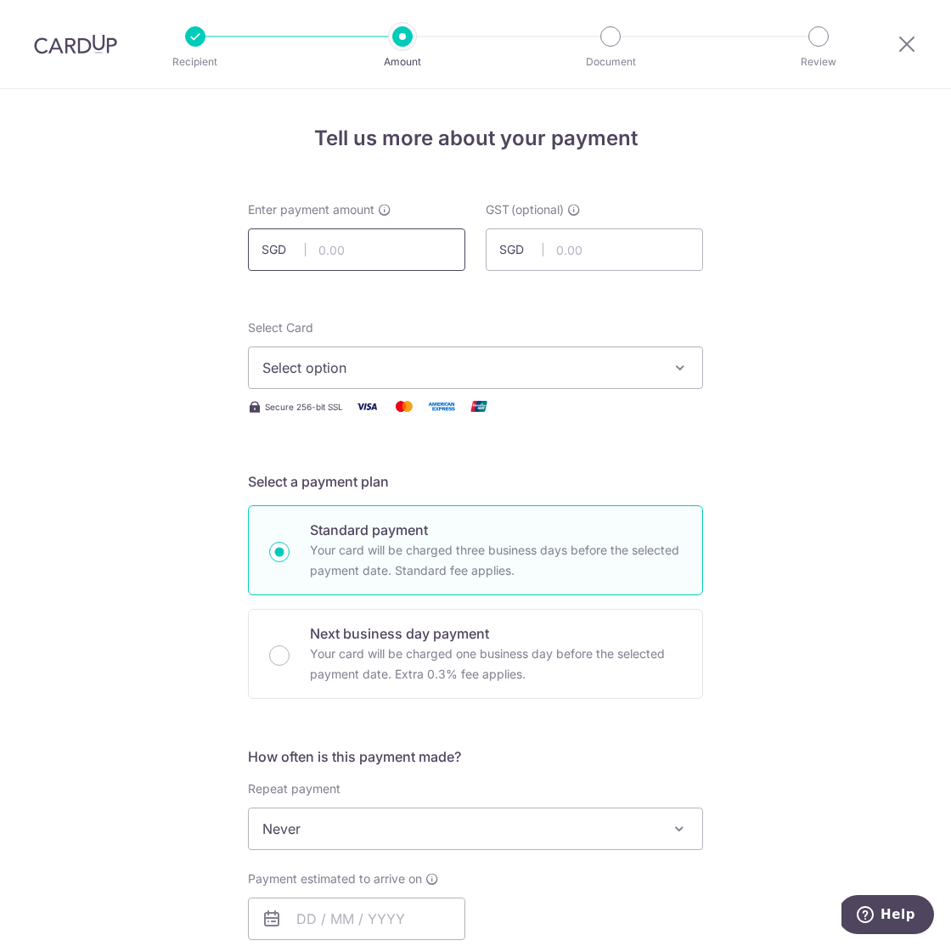
click at [372, 250] on input "text" at bounding box center [356, 249] width 217 height 42
type input "15,200.00"
click at [604, 261] on input "text" at bounding box center [593, 249] width 217 height 42
type input "1,368.00"
click at [409, 372] on span "Select option" at bounding box center [460, 367] width 396 height 20
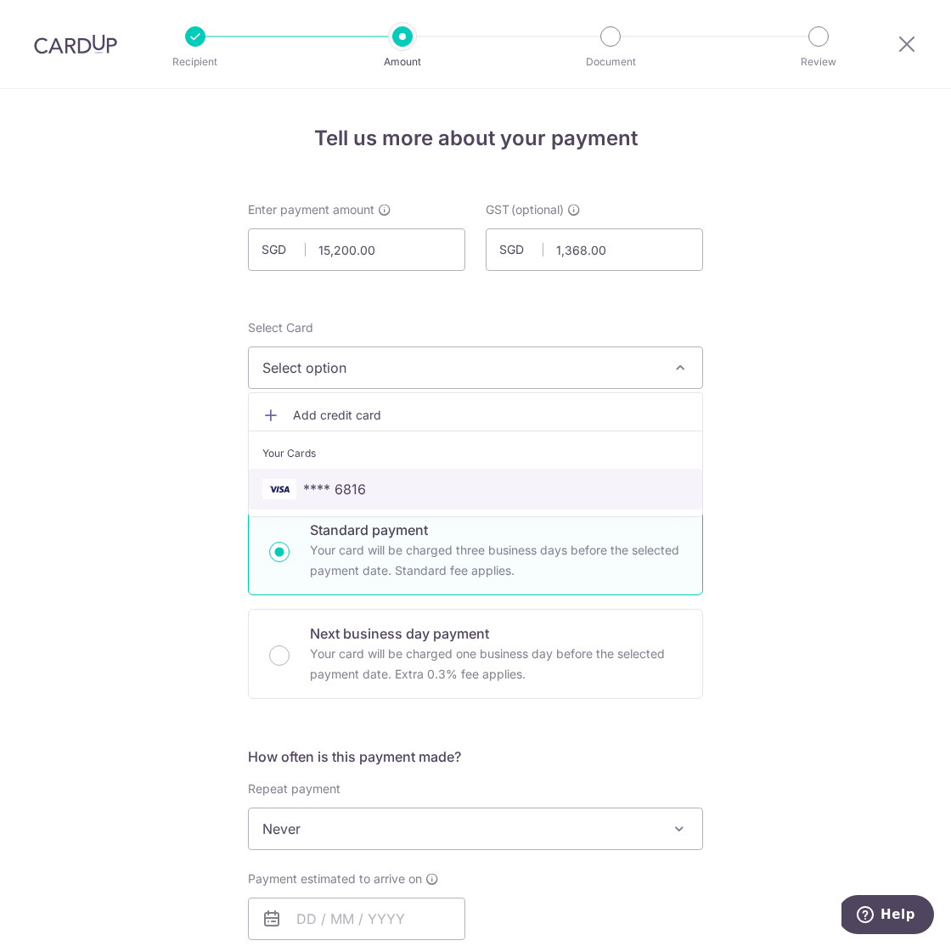
click at [354, 497] on span "**** 6816" at bounding box center [334, 489] width 63 height 20
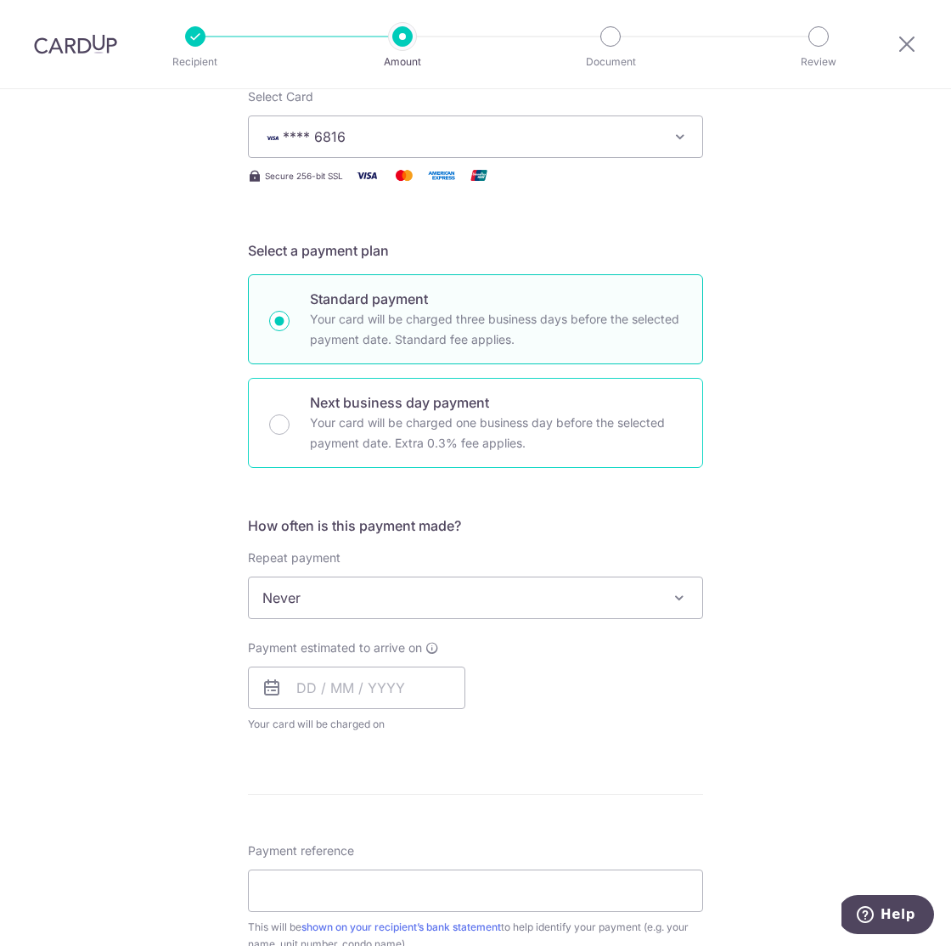
scroll to position [308, 0]
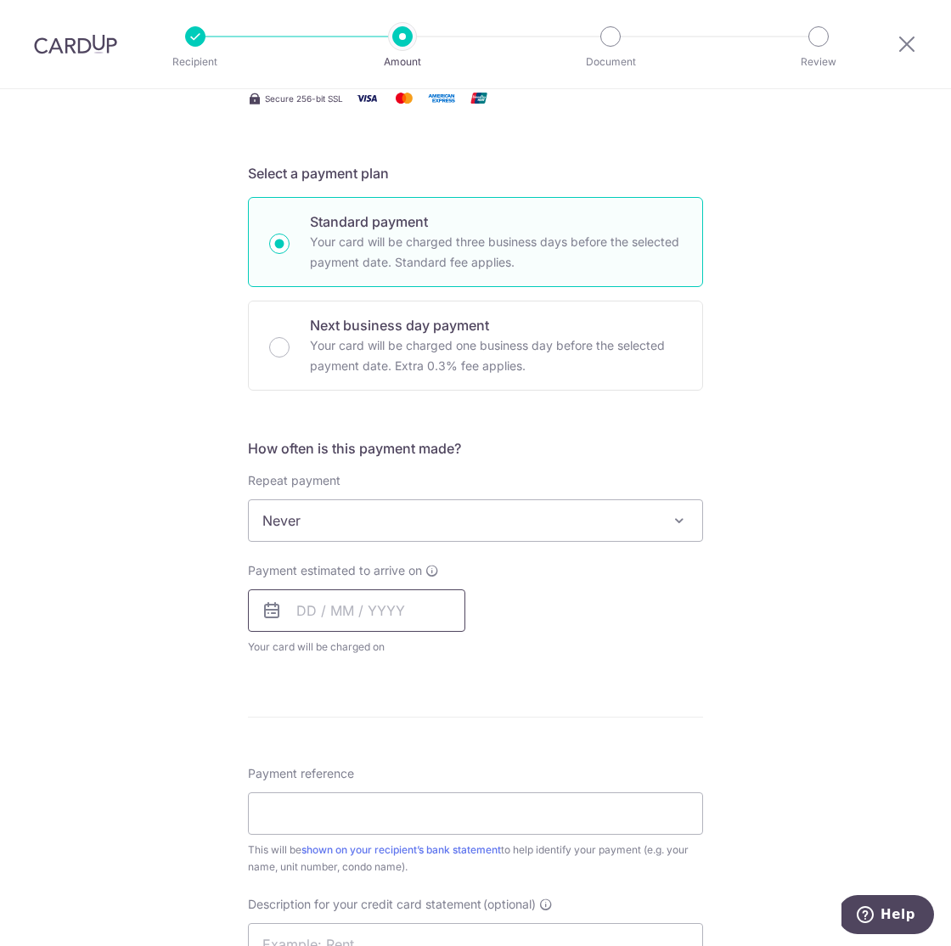
click at [314, 605] on input "text" at bounding box center [356, 610] width 217 height 42
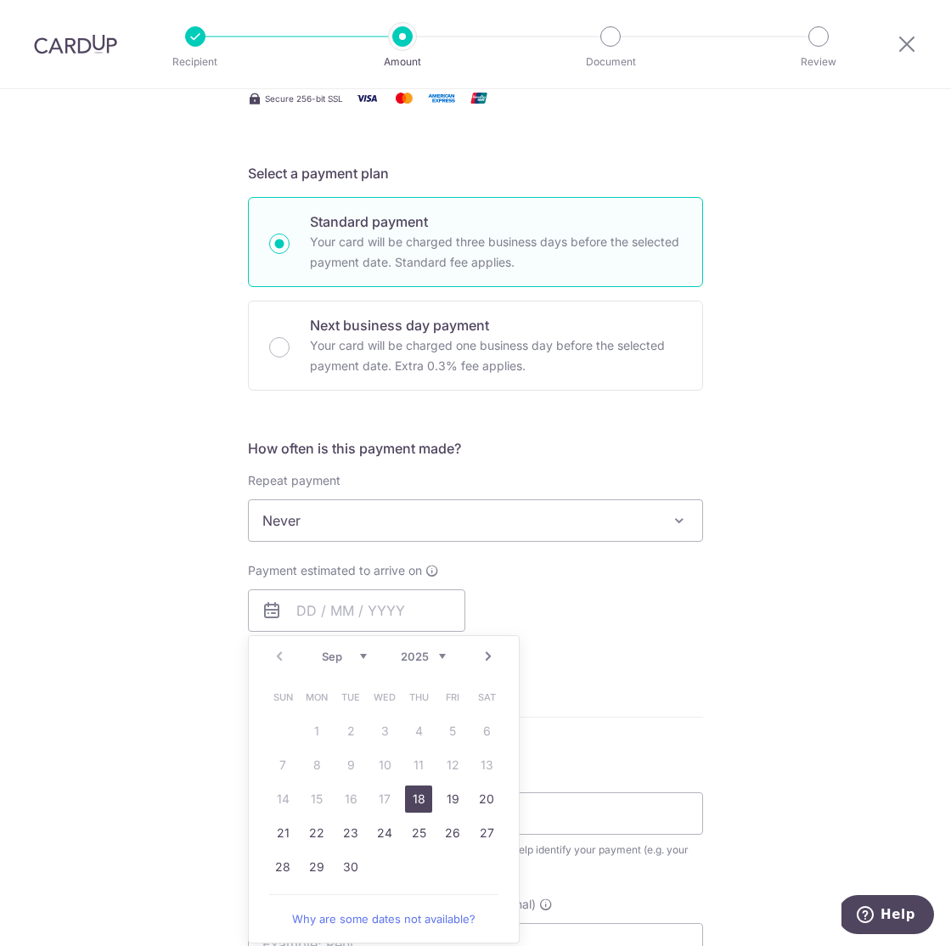
click at [424, 799] on link "18" at bounding box center [418, 798] width 27 height 27
type input "[DATE]"
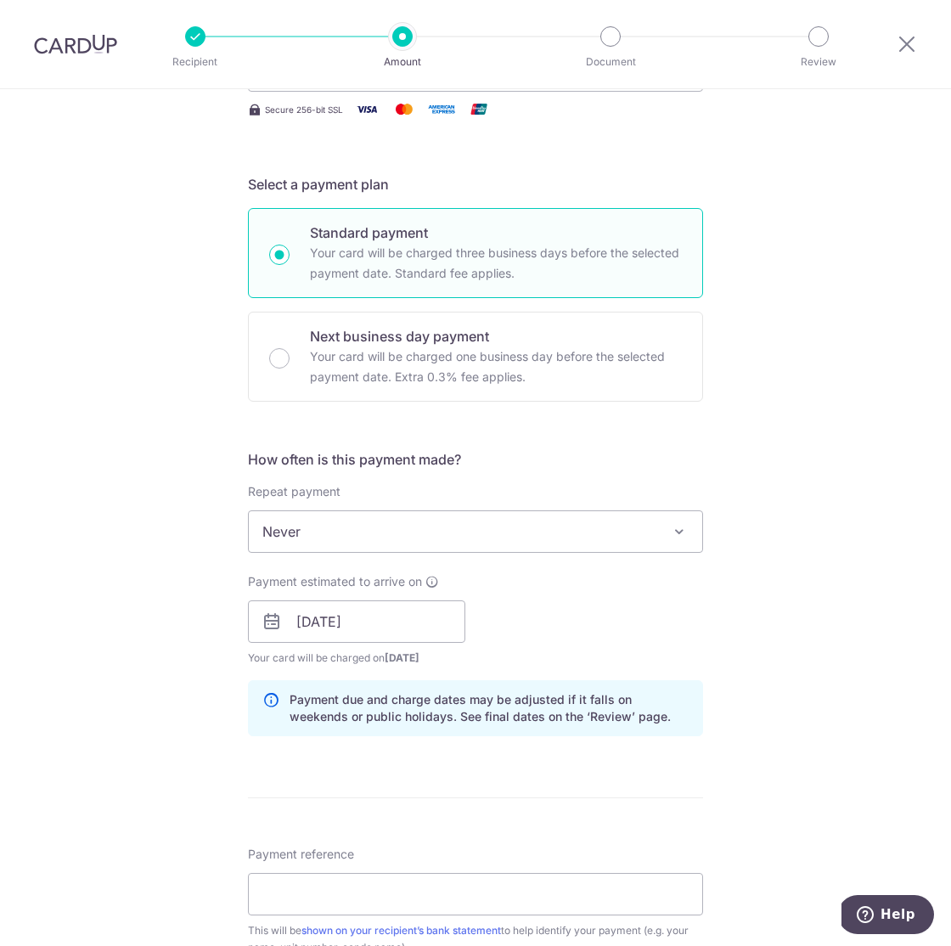
scroll to position [323, 0]
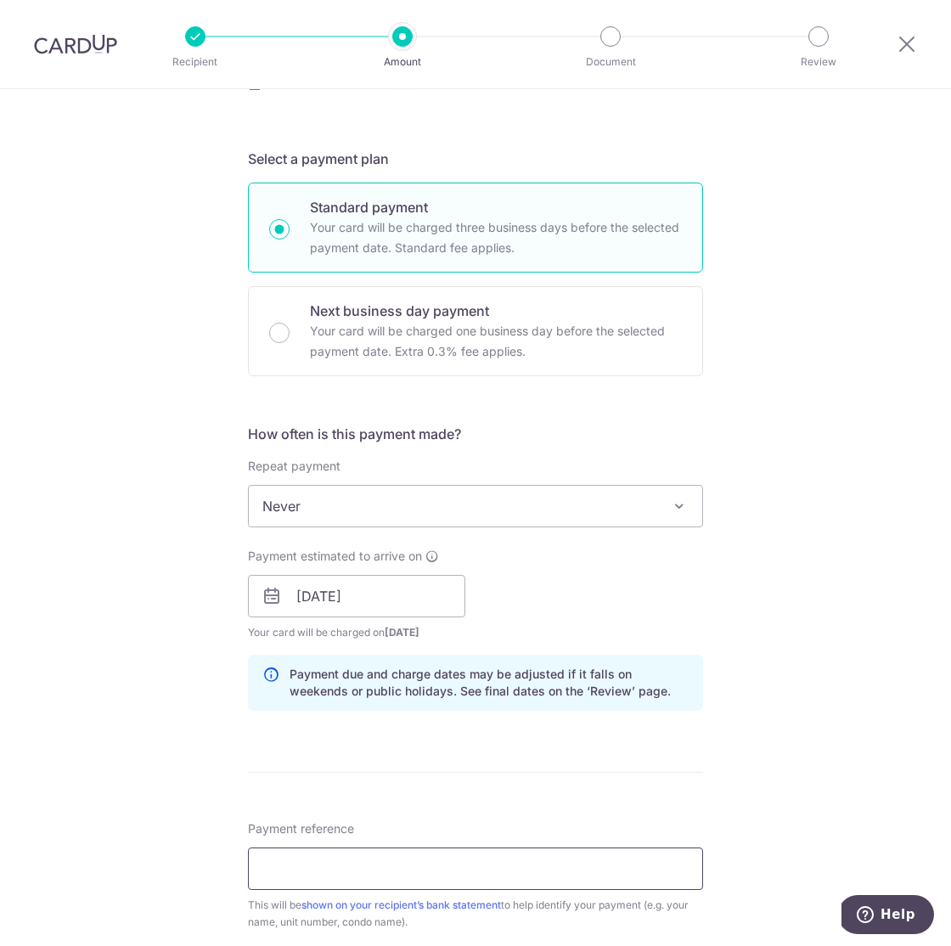
click at [373, 876] on input "Payment reference" at bounding box center [475, 868] width 455 height 42
paste input "SAVERENT179"
type input "SAVERENT179"
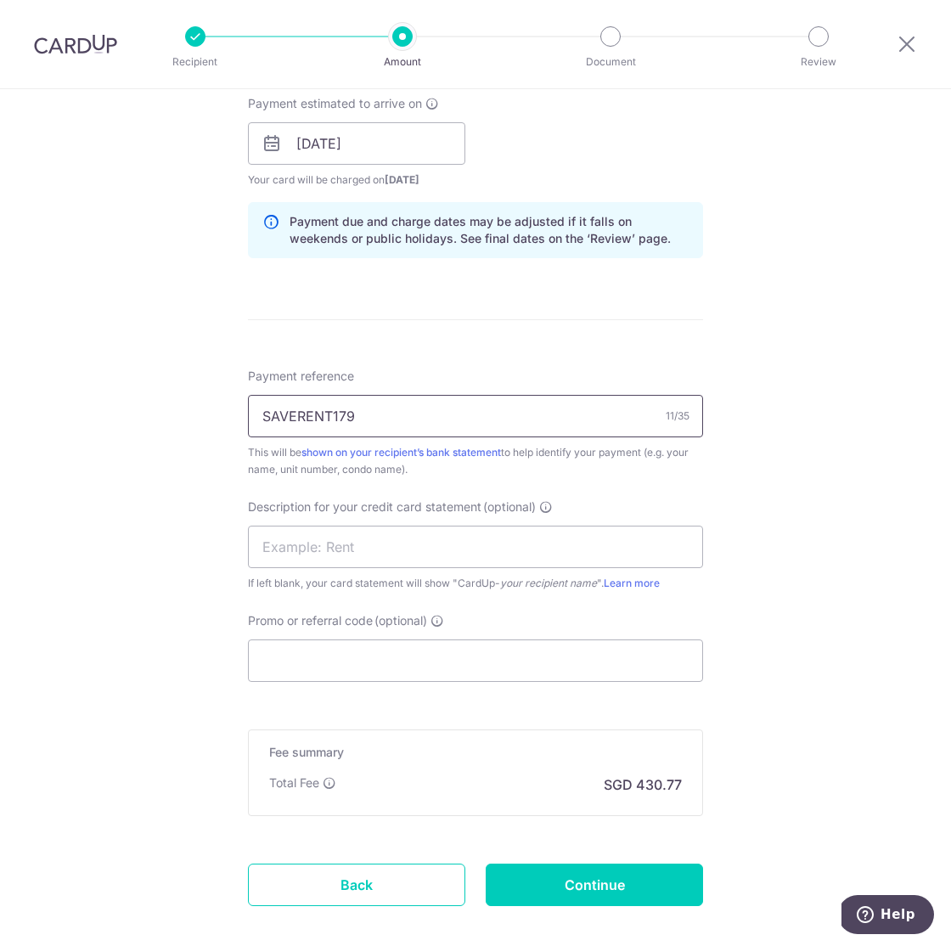
scroll to position [800, 0]
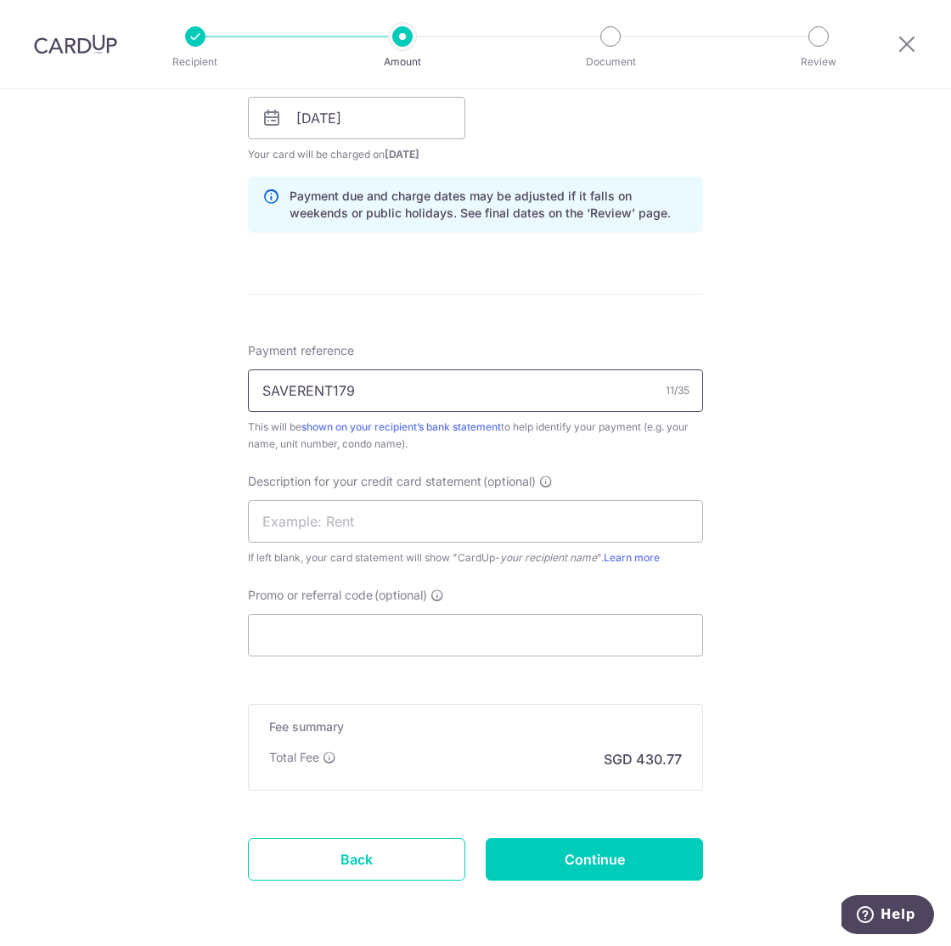
drag, startPoint x: 388, startPoint y: 379, endPoint x: 145, endPoint y: 380, distance: 242.7
click at [145, 380] on div "Tell us more about your payment Enter payment amount SGD 15,200.00 15200.00 GST…" at bounding box center [475, 148] width 951 height 1719
click at [325, 391] on input "SAVERENT179" at bounding box center [475, 390] width 455 height 42
click at [373, 633] on input "Promo or referral code (optional)" at bounding box center [475, 635] width 455 height 42
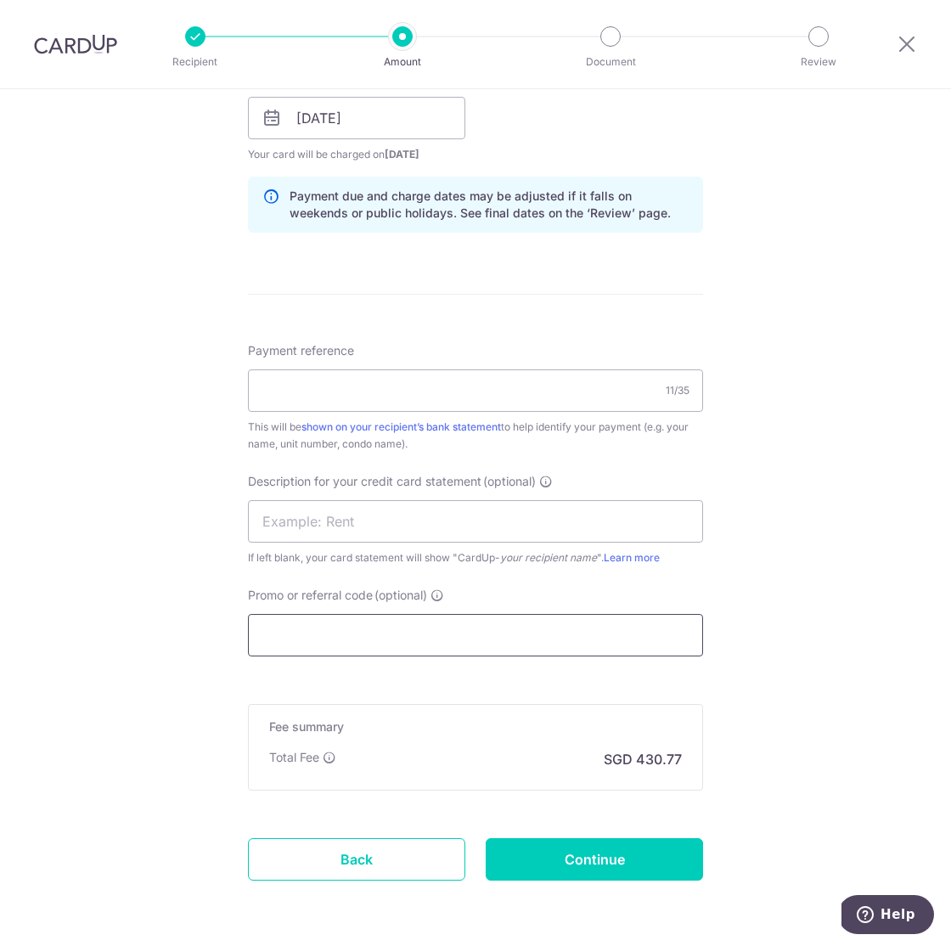
paste input "SAVERENT179"
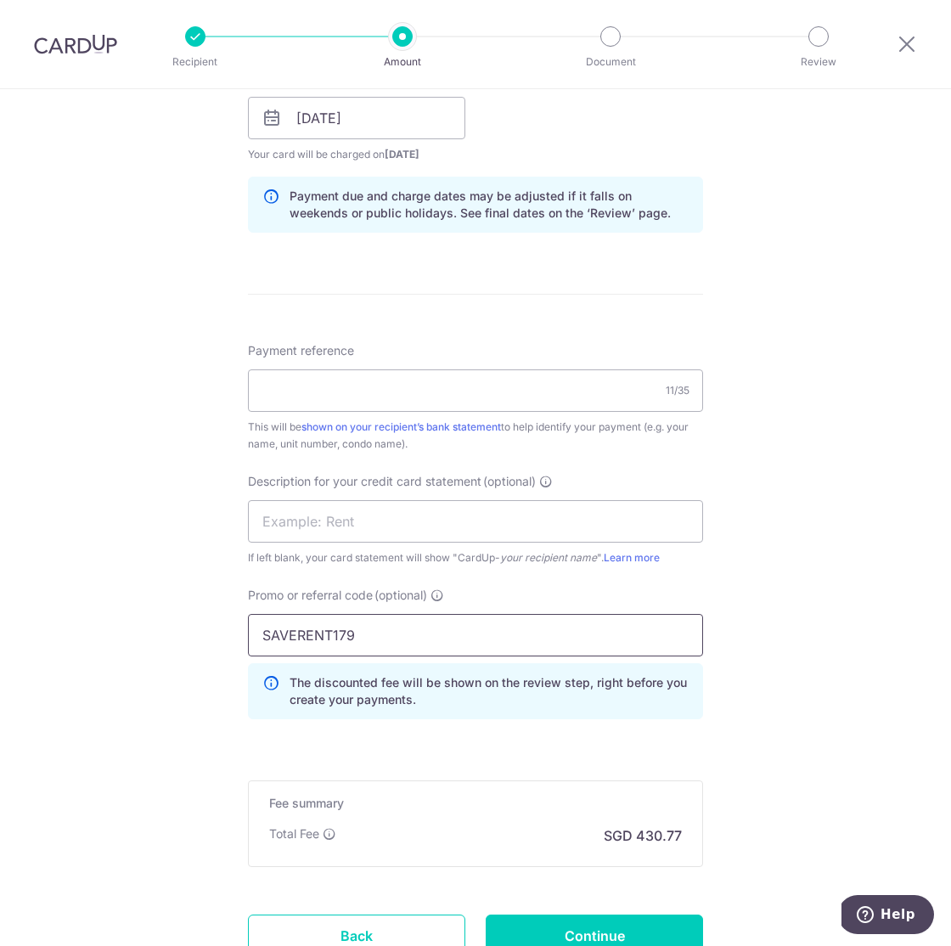
type input "SAVERENT179"
click at [839, 731] on div "Tell us more about your payment Enter payment amount SGD 15,200.00 15200.00 GST…" at bounding box center [475, 186] width 951 height 1795
click at [391, 382] on input "Payment reference" at bounding box center [475, 390] width 455 height 42
drag, startPoint x: 430, startPoint y: 388, endPoint x: 216, endPoint y: 387, distance: 214.7
click at [216, 387] on div "Tell us more about your payment Enter payment amount SGD 15,200.00 15200.00 GST…" at bounding box center [475, 186] width 951 height 1795
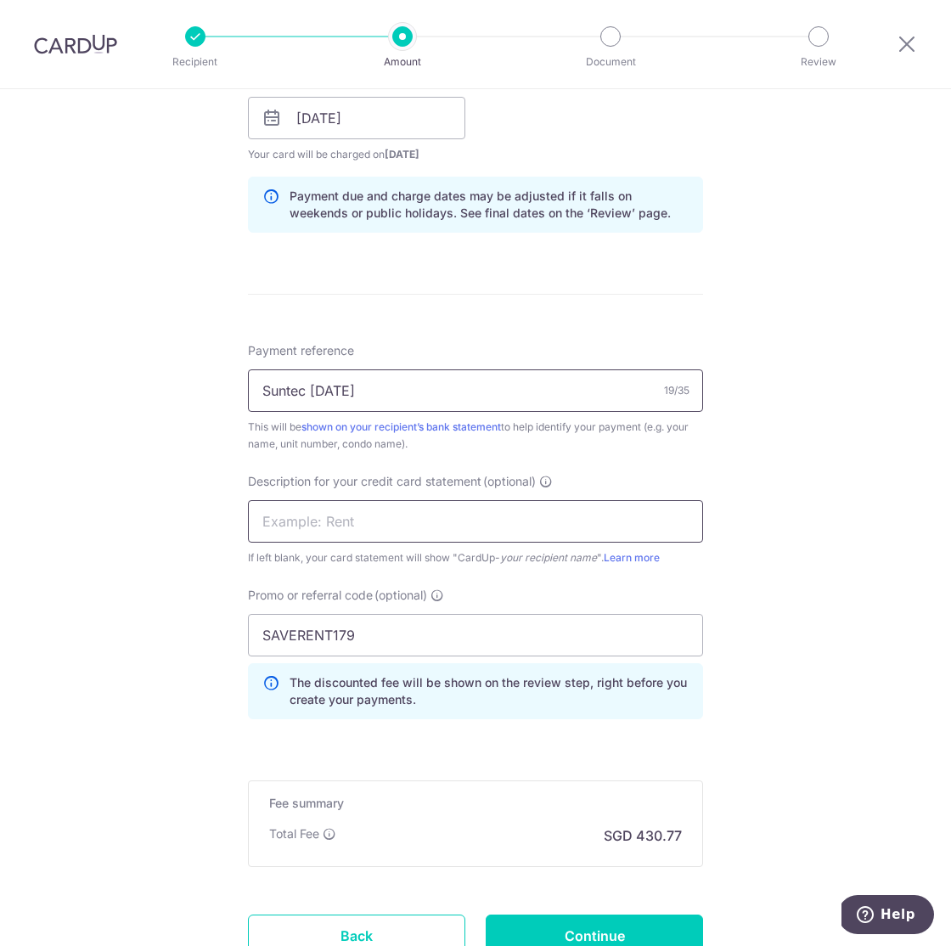
type input "Suntec [DATE]"
click at [347, 508] on input "text" at bounding box center [475, 521] width 455 height 42
paste input "Suntec 1203 Sep"
click at [312, 523] on input "Suntec 1203 Sep" at bounding box center [475, 521] width 455 height 42
click at [399, 522] on input "Suntec1203 Sep" at bounding box center [475, 521] width 455 height 42
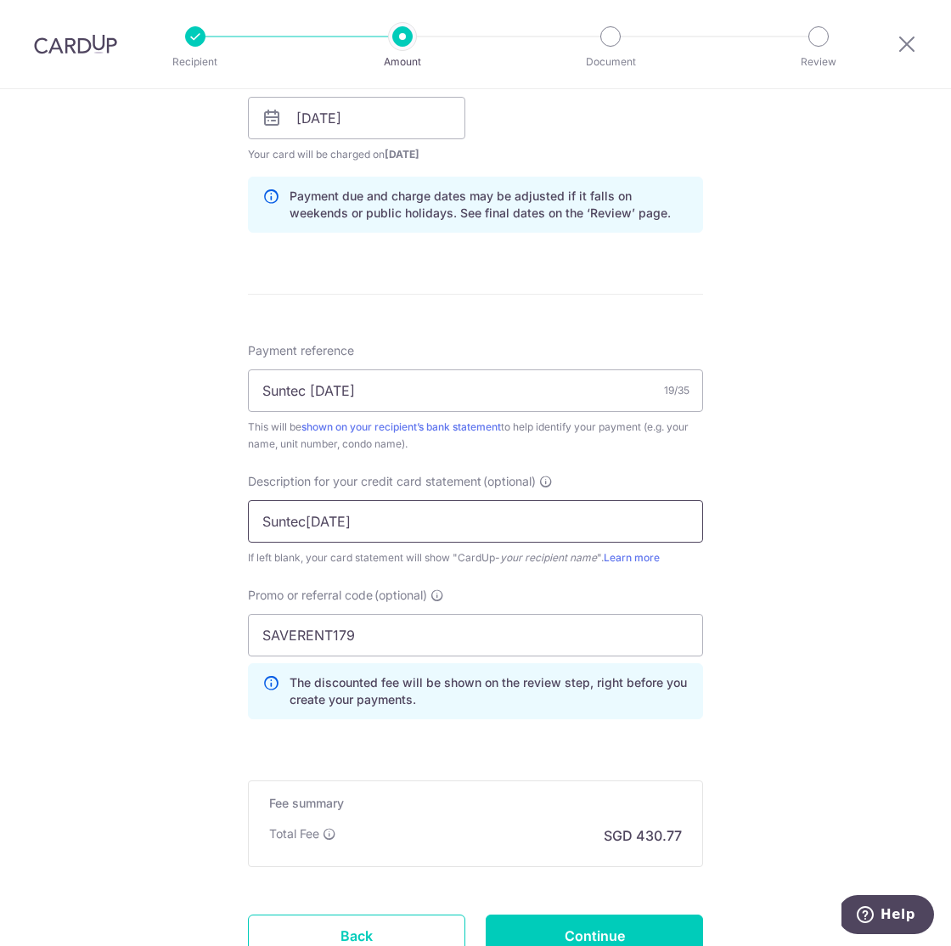
drag, startPoint x: 305, startPoint y: 521, endPoint x: 225, endPoint y: 529, distance: 80.1
click at [226, 529] on div "Tell us more about your payment Enter payment amount SGD 15,200.00 15200.00 GST…" at bounding box center [475, 186] width 951 height 1795
click at [339, 518] on input "1203 Sep2" at bounding box center [475, 521] width 455 height 42
drag, startPoint x: 347, startPoint y: 521, endPoint x: 300, endPoint y: 522, distance: 47.5
click at [300, 522] on input "1203 Sep25" at bounding box center [475, 521] width 455 height 42
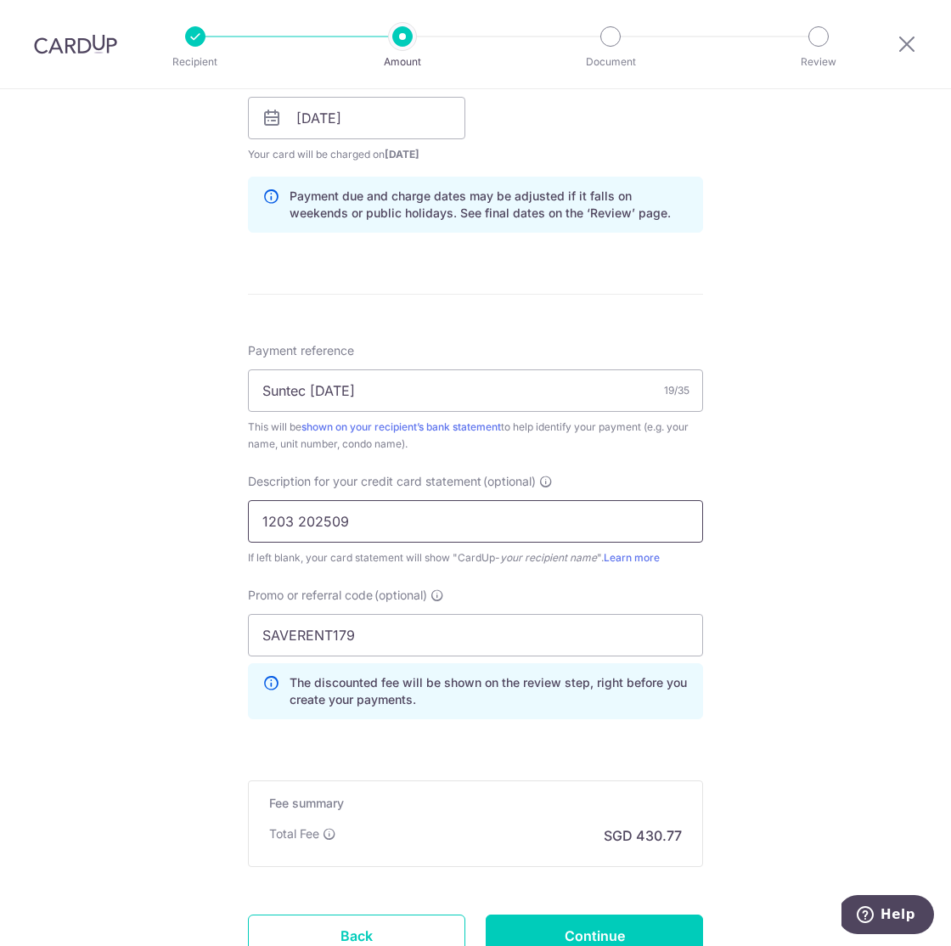
type input "1203 202509"
click at [162, 591] on div "Tell us more about your payment Enter payment amount SGD 15,200.00 15200.00 GST…" at bounding box center [475, 186] width 951 height 1795
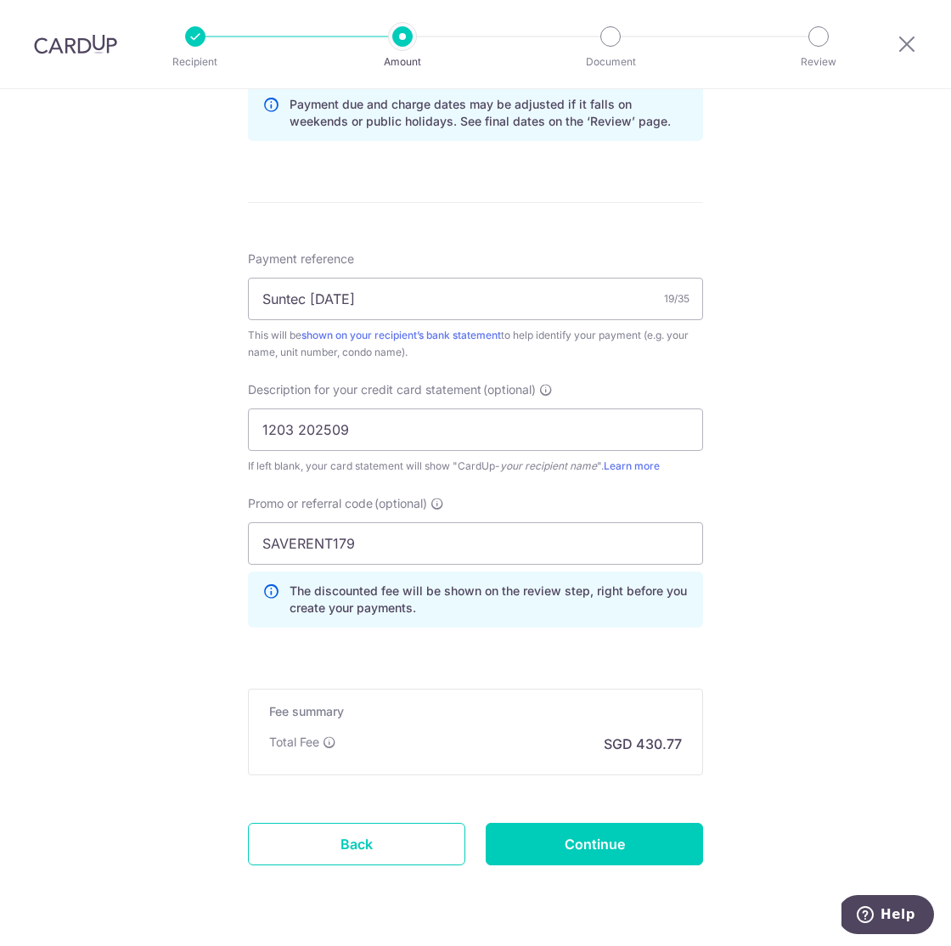
scroll to position [939, 0]
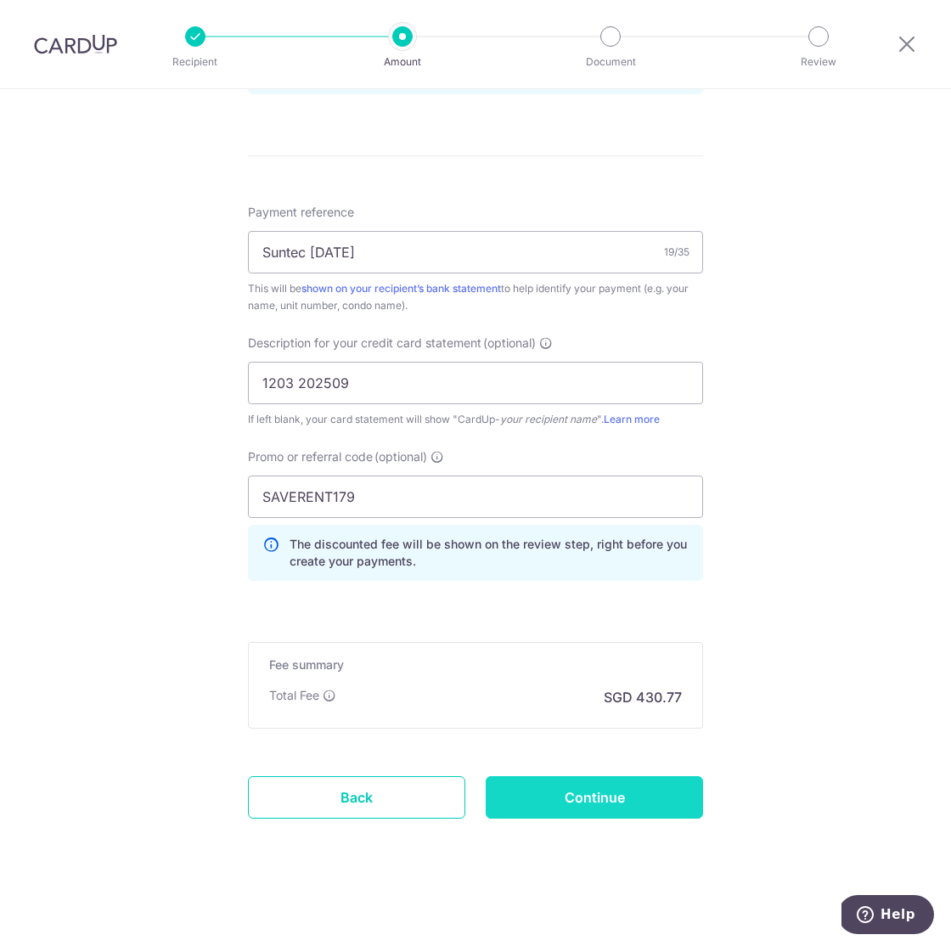
click at [640, 806] on input "Continue" at bounding box center [593, 797] width 217 height 42
type input "Create Schedule"
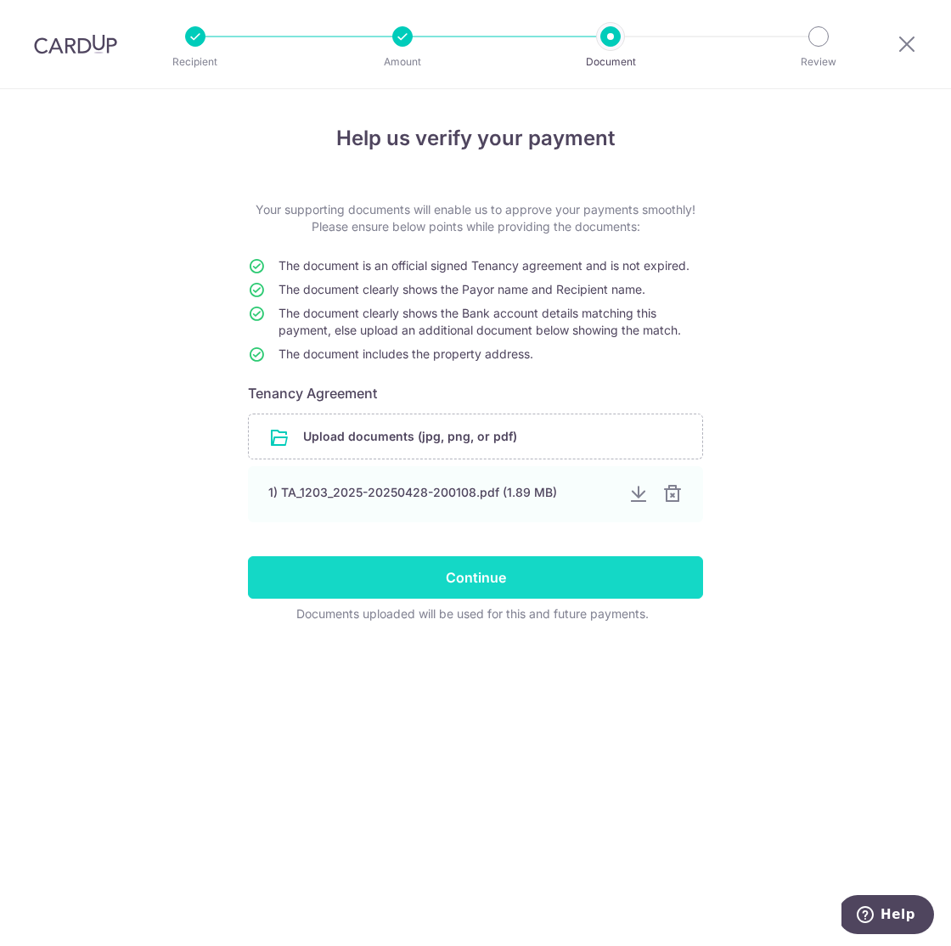
click at [457, 575] on input "Continue" at bounding box center [475, 577] width 455 height 42
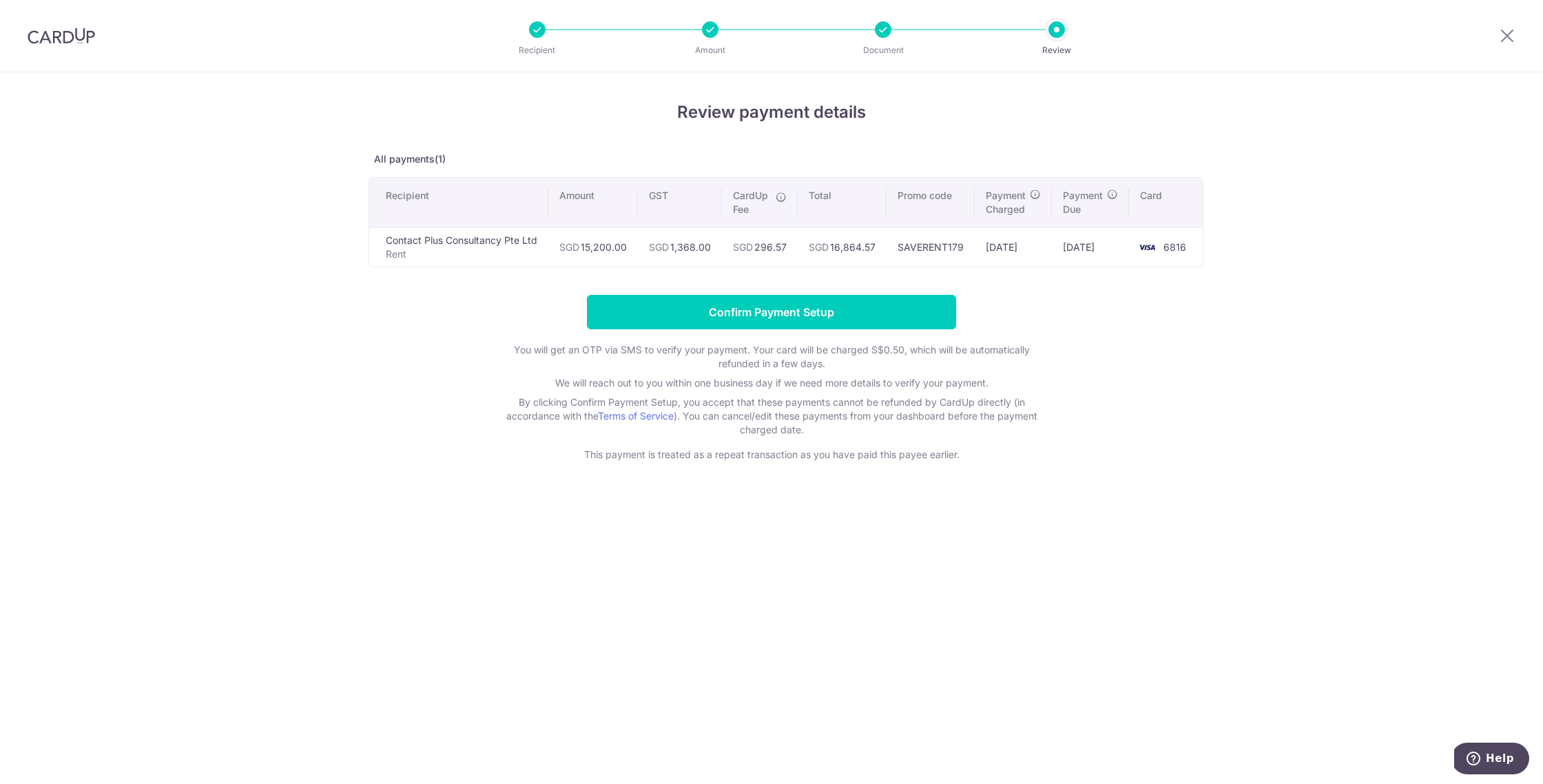
click at [771, 627] on div "Review payment details All payments(1) Recipient Amount GST CardUp Fee Total Pr…" at bounding box center [771, 428] width 1543 height 712
click at [771, 317] on input "Confirm Payment Setup" at bounding box center [771, 312] width 369 height 34
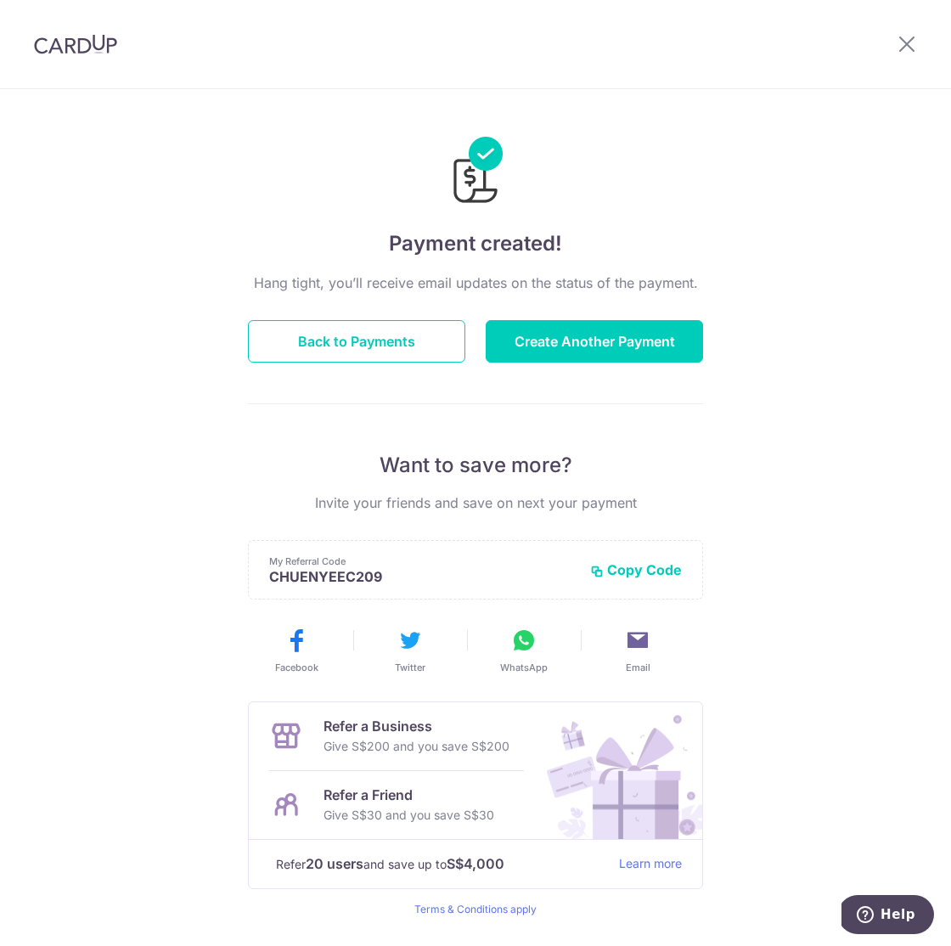
click at [162, 205] on div "Payment created! Hang tight, you’ll receive email updates on the status of the …" at bounding box center [475, 542] width 951 height 906
click at [892, 42] on div at bounding box center [906, 44] width 88 height 88
click at [908, 46] on icon at bounding box center [906, 43] width 20 height 21
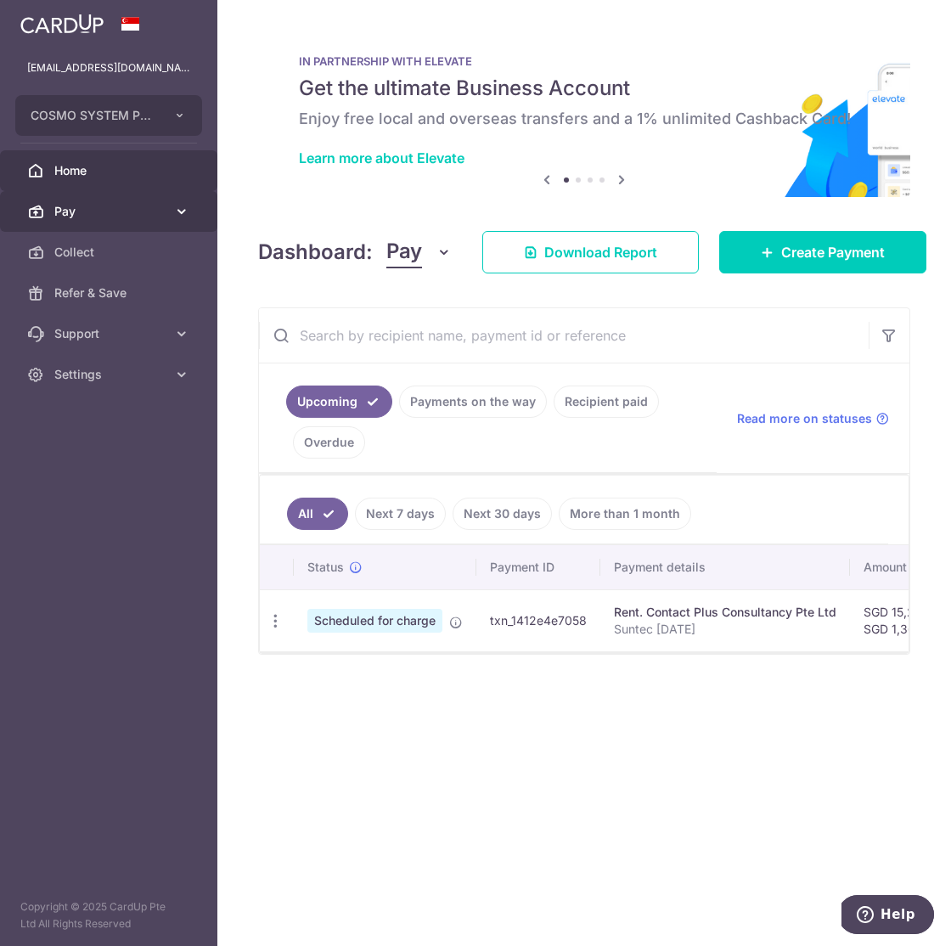
click at [112, 203] on span "Pay" at bounding box center [110, 211] width 112 height 17
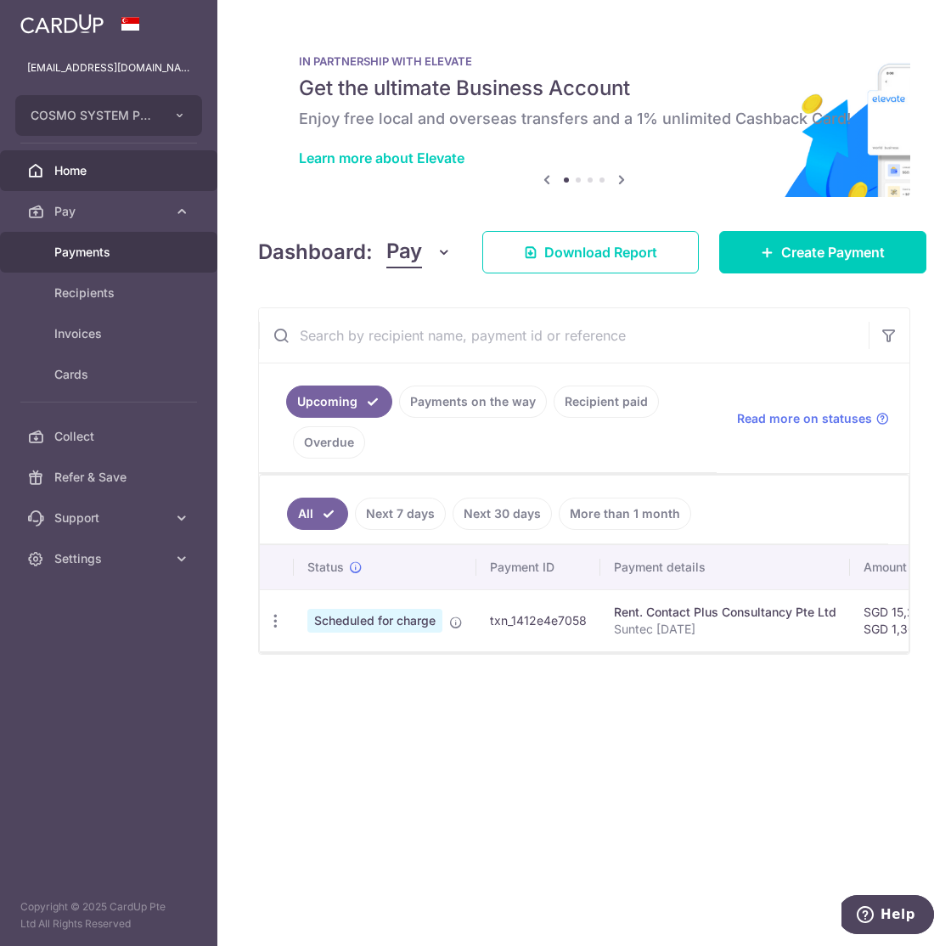
click at [131, 258] on span "Payments" at bounding box center [110, 252] width 112 height 17
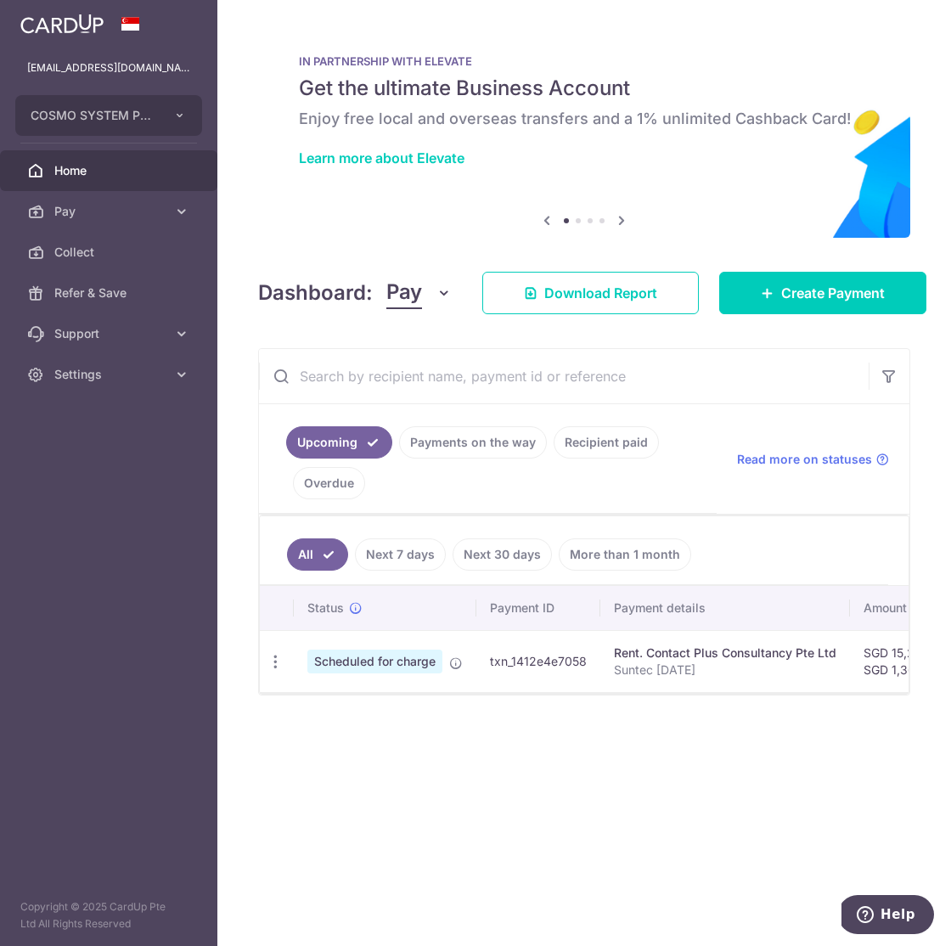
click at [597, 441] on link "Recipient paid" at bounding box center [605, 442] width 105 height 32
